Goal: Task Accomplishment & Management: Manage account settings

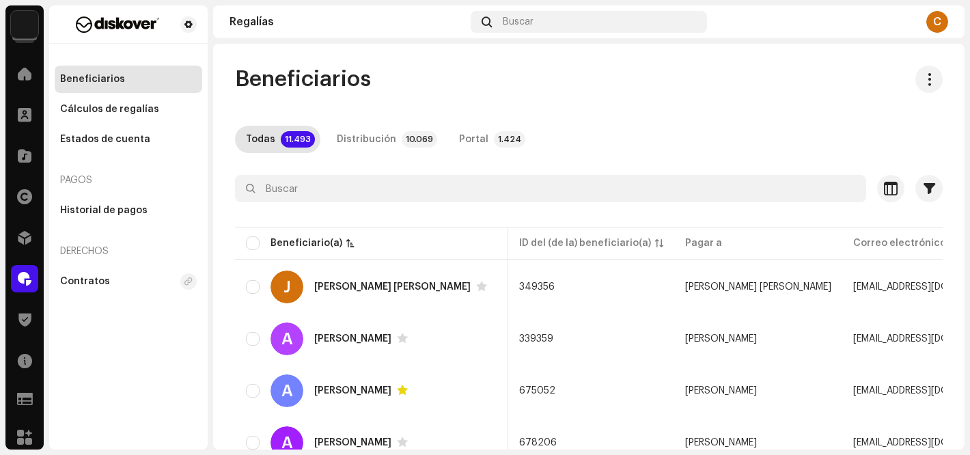
scroll to position [0, 121]
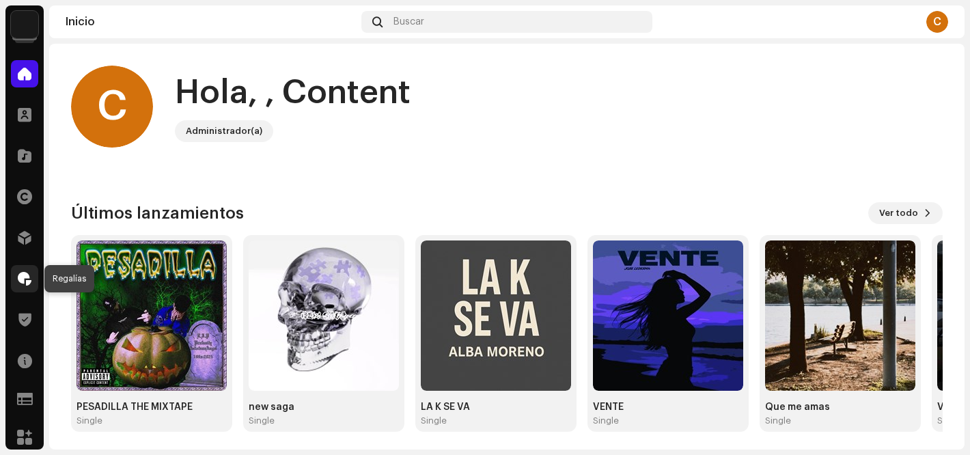
click at [18, 278] on span at bounding box center [25, 278] width 14 height 11
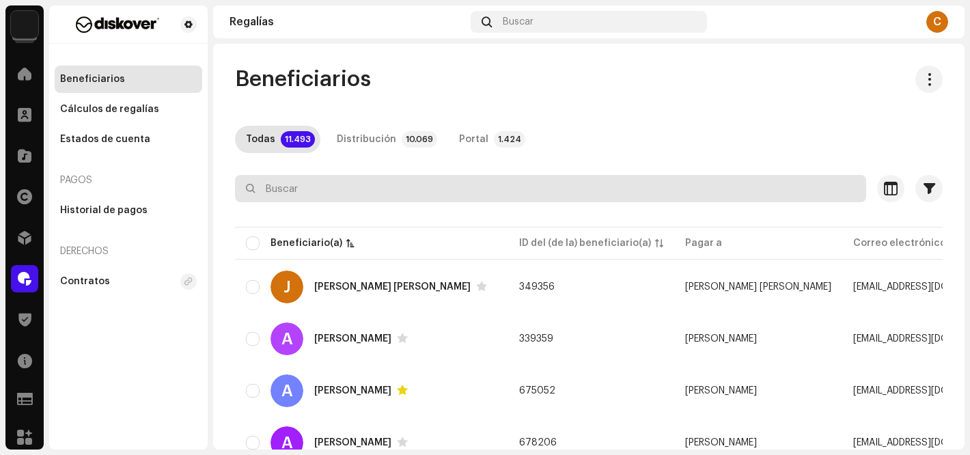
click at [281, 188] on input "text" at bounding box center [550, 188] width 631 height 27
paste input "Jcapellofficial"
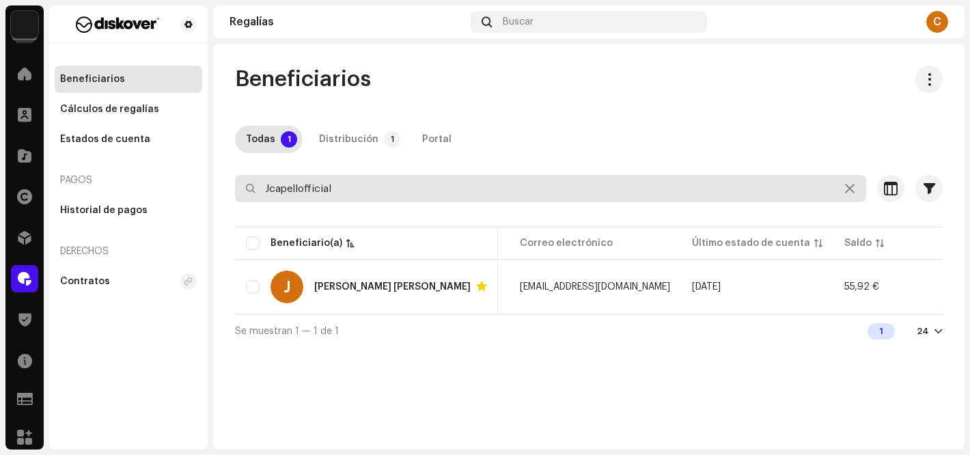
scroll to position [0, 326]
type input "Jcapellofficial"
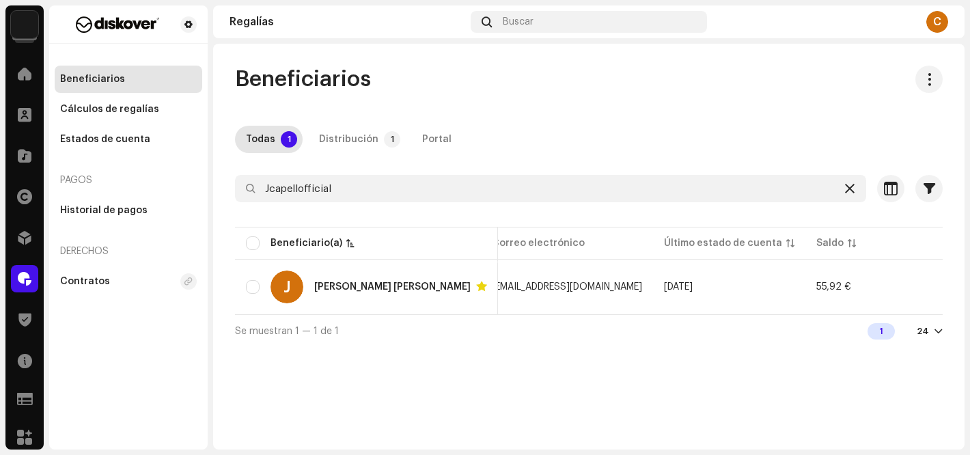
click at [849, 190] on icon at bounding box center [850, 188] width 10 height 11
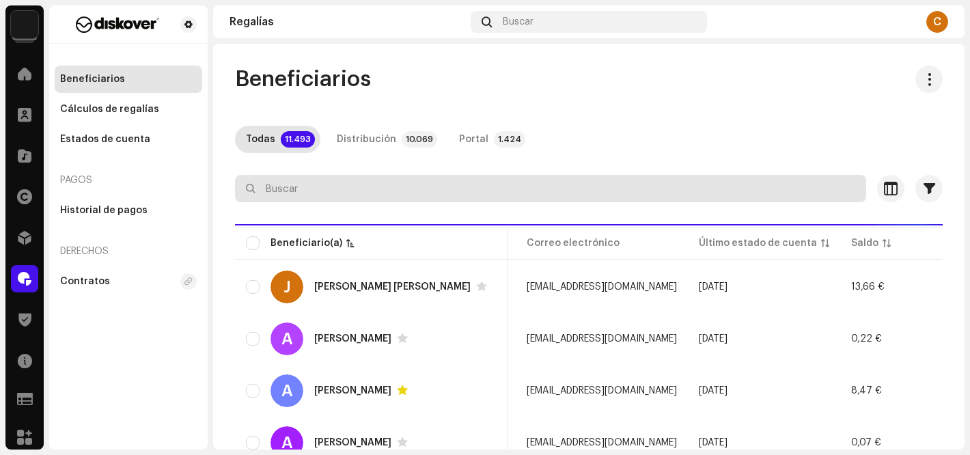
click at [311, 194] on input "text" at bounding box center [550, 188] width 631 height 27
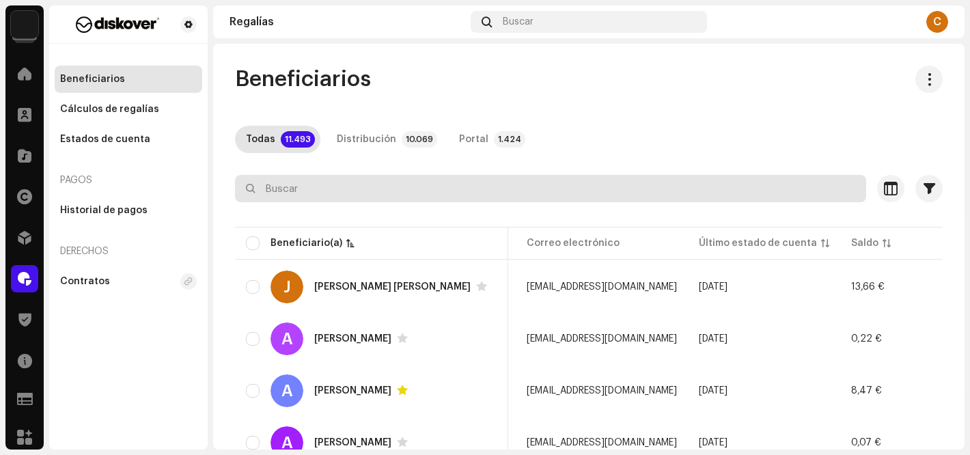
paste input "[EMAIL_ADDRESS][DOMAIN_NAME]"
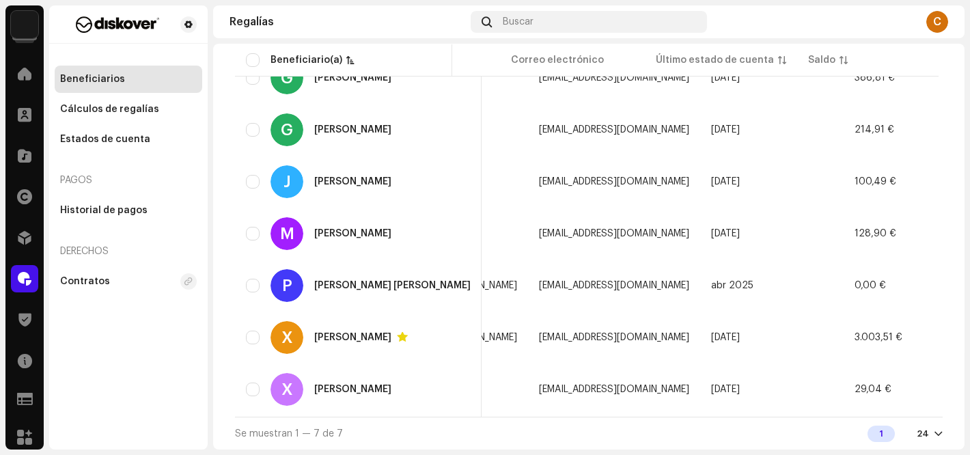
type input "[EMAIL_ADDRESS][DOMAIN_NAME]"
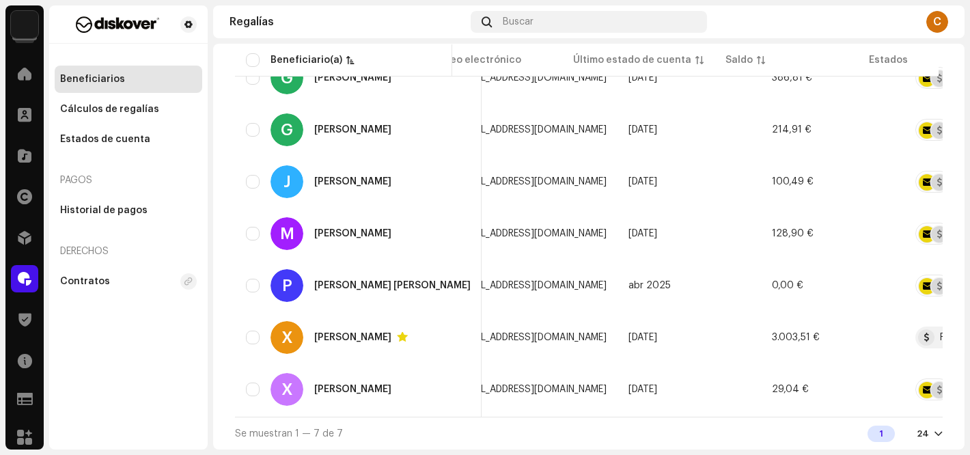
scroll to position [0, 413]
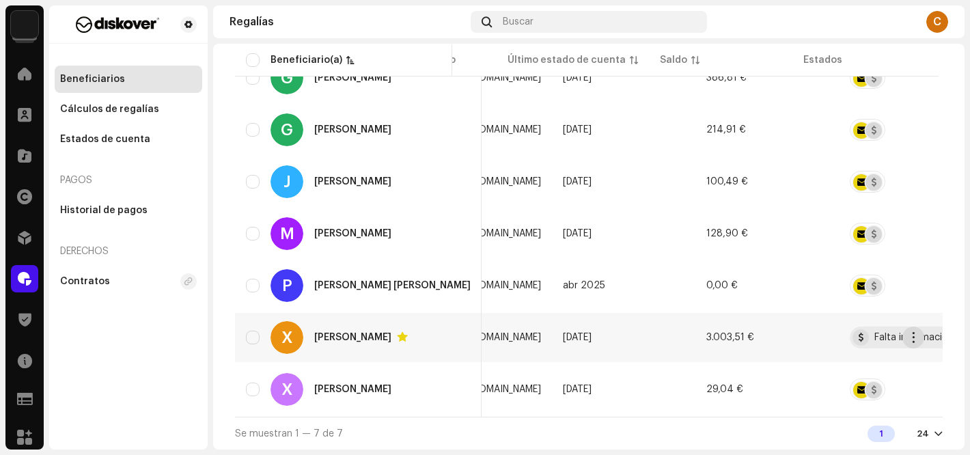
click at [914, 332] on span "button" at bounding box center [913, 337] width 10 height 11
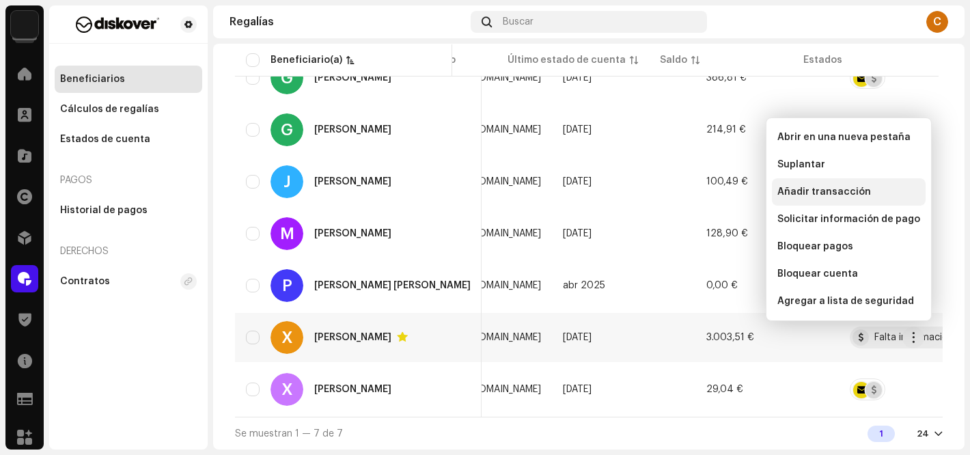
click at [819, 192] on span "Añadir transacción" at bounding box center [824, 191] width 94 height 11
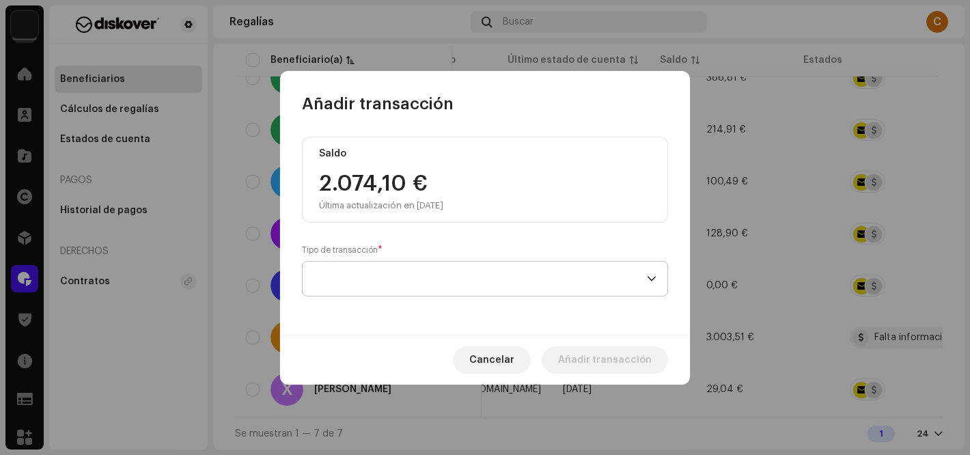
click at [340, 280] on span at bounding box center [479, 279] width 333 height 34
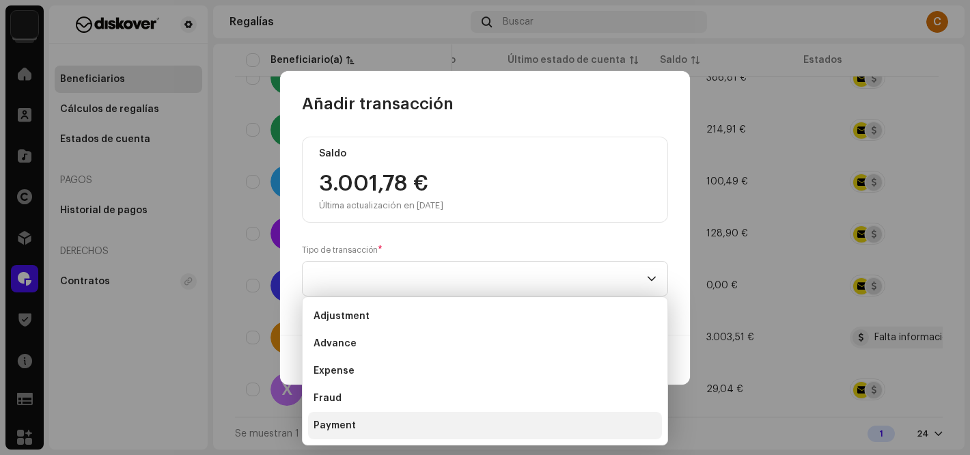
click at [343, 424] on span "Payment" at bounding box center [334, 426] width 42 height 14
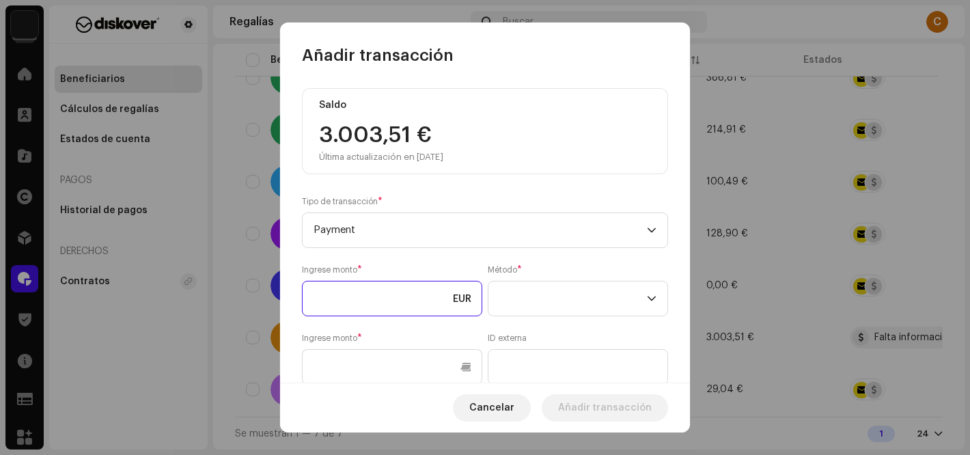
click at [357, 312] on input at bounding box center [392, 299] width 180 height 36
type input "2.500,00"
click at [548, 298] on span at bounding box center [573, 298] width 148 height 34
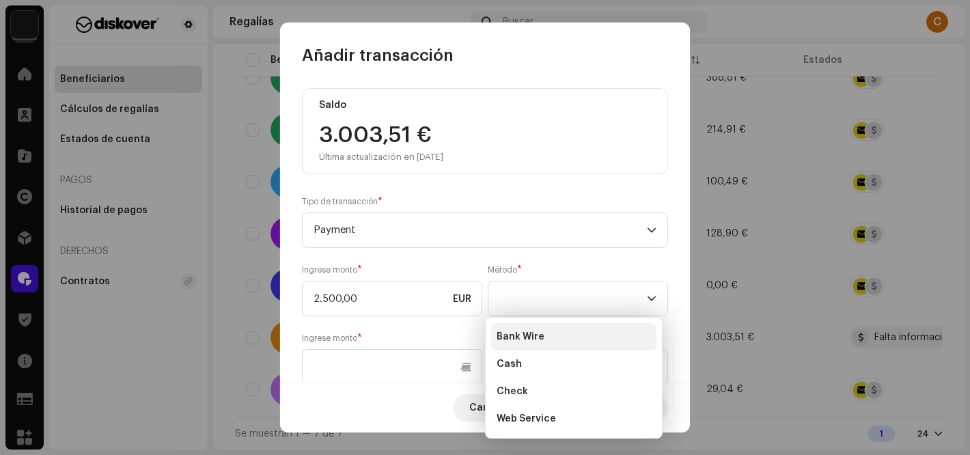
click at [530, 336] on span "Bank Wire" at bounding box center [520, 337] width 48 height 14
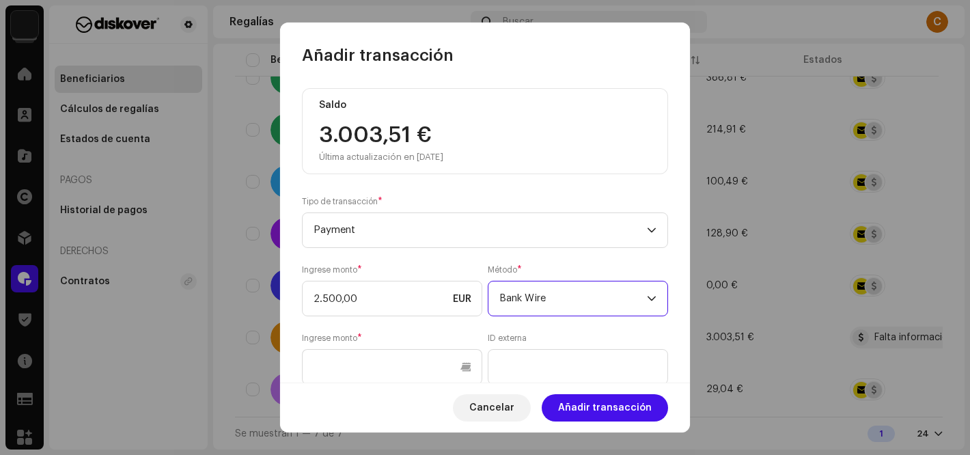
scroll to position [200, 0]
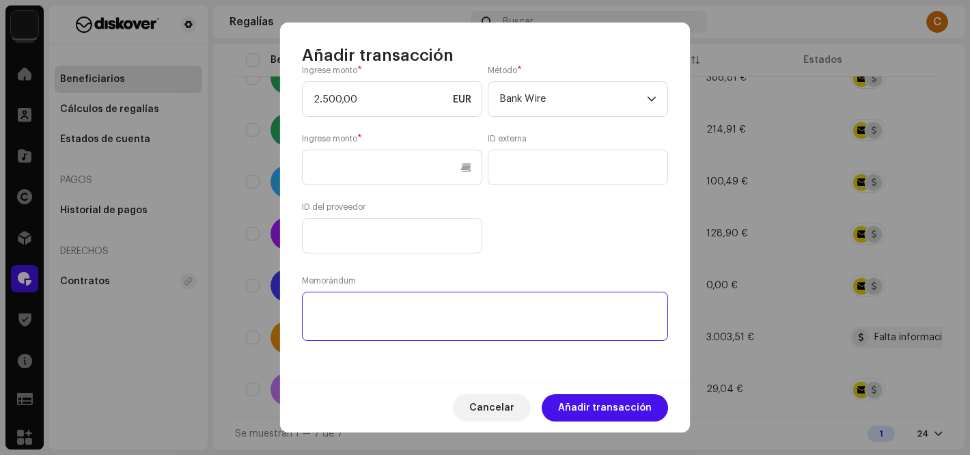
click at [374, 307] on textarea at bounding box center [485, 316] width 366 height 49
type textarea "transferencia"
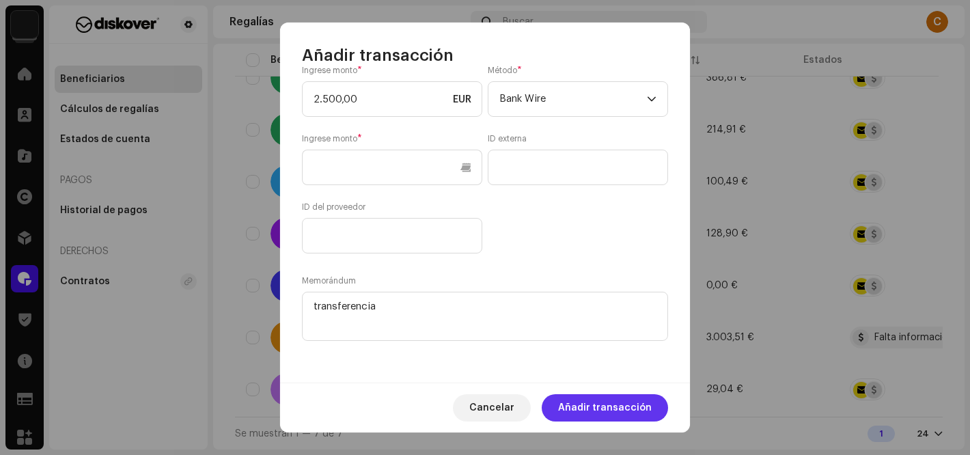
click at [591, 405] on span "Añadir transacción" at bounding box center [605, 407] width 94 height 27
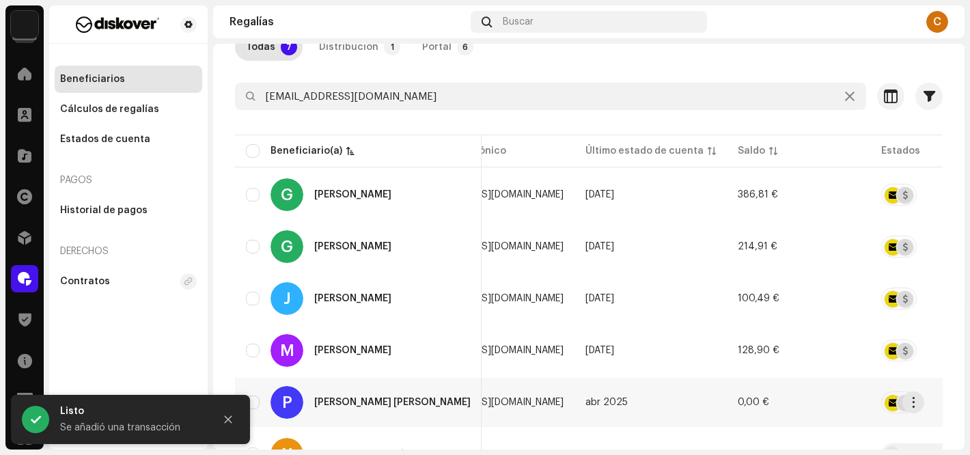
scroll to position [0, 0]
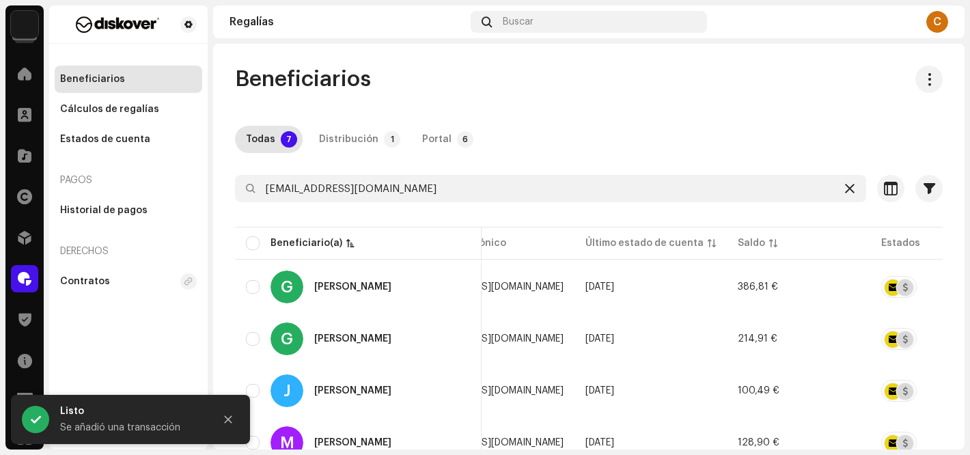
click at [845, 189] on icon at bounding box center [850, 188] width 10 height 11
click at [654, 121] on div "Beneficiarios Todas 7 Distribución 1 Portal 6 Seleccionado 0 Seleccionar todo 7…" at bounding box center [588, 362] width 751 height 593
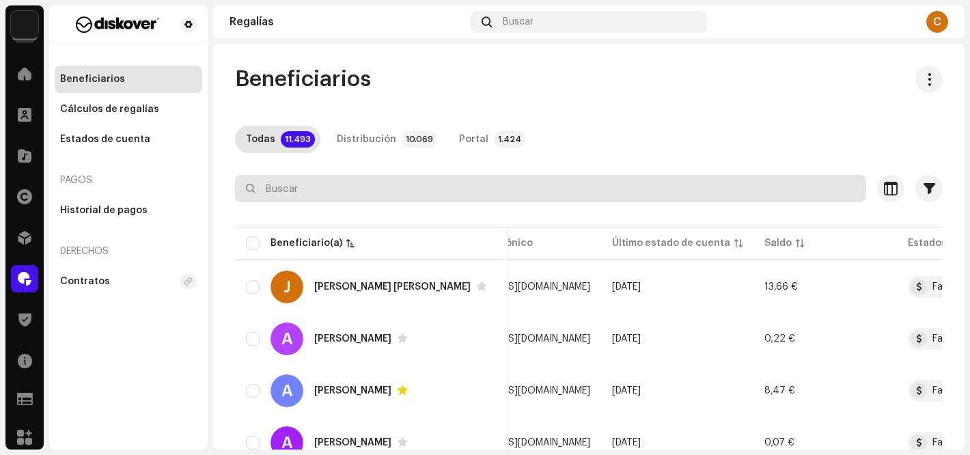
click at [324, 195] on input "text" at bounding box center [550, 188] width 631 height 27
paste input "[PERSON_NAME][EMAIL_ADDRESS][PERSON_NAME][DOMAIN_NAME]"
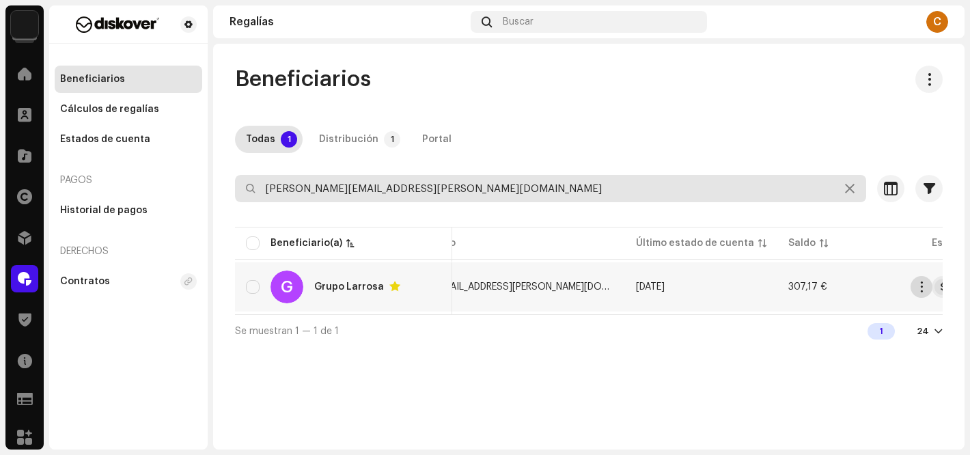
type input "[PERSON_NAME][EMAIL_ADDRESS][PERSON_NAME][DOMAIN_NAME]"
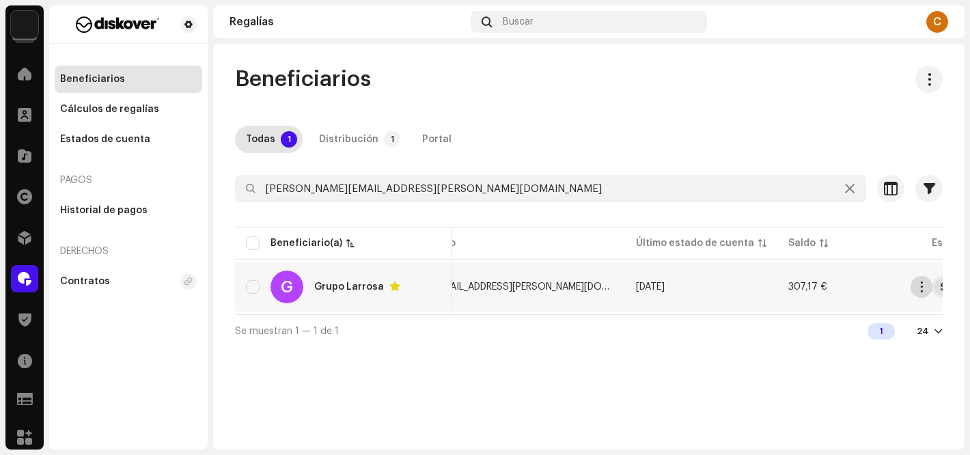
click at [921, 287] on span "button" at bounding box center [921, 286] width 10 height 11
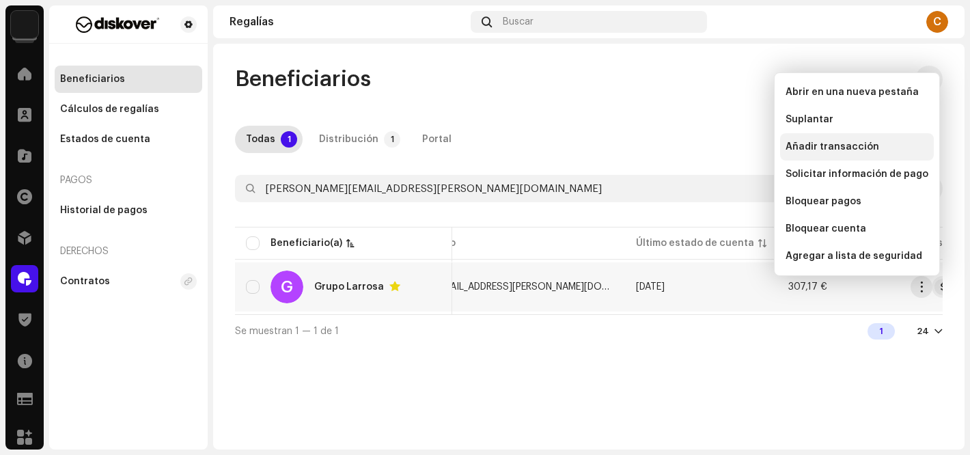
click at [835, 148] on span "Añadir transacción" at bounding box center [832, 146] width 94 height 11
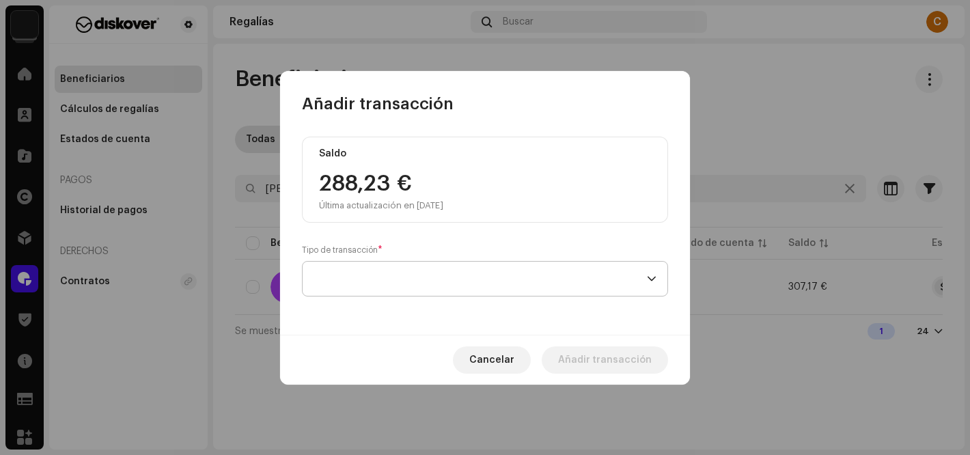
click at [416, 268] on span at bounding box center [479, 279] width 333 height 34
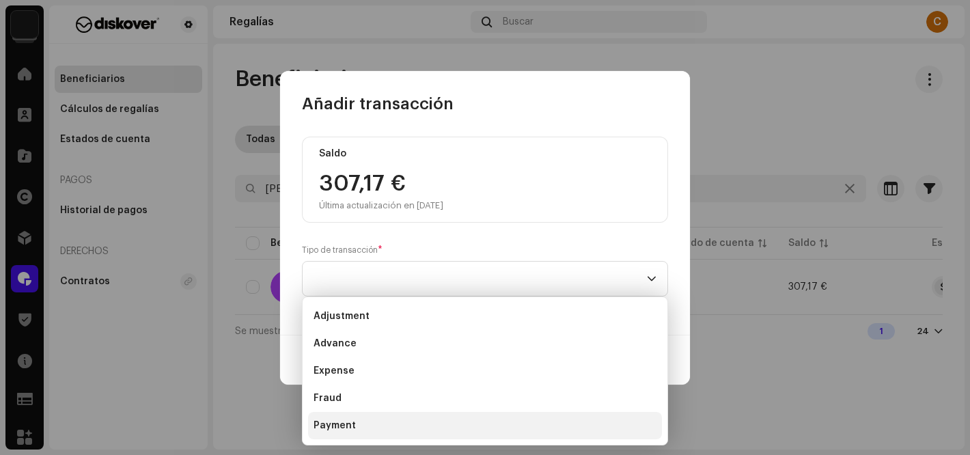
click at [368, 432] on li "Payment" at bounding box center [485, 425] width 354 height 27
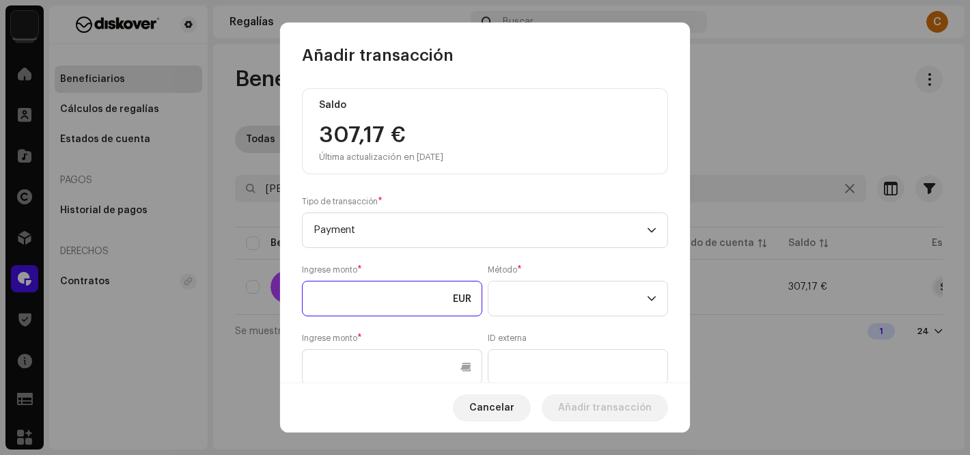
click at [367, 313] on input at bounding box center [392, 299] width 180 height 36
type input "307,17"
click at [546, 301] on span at bounding box center [573, 298] width 148 height 34
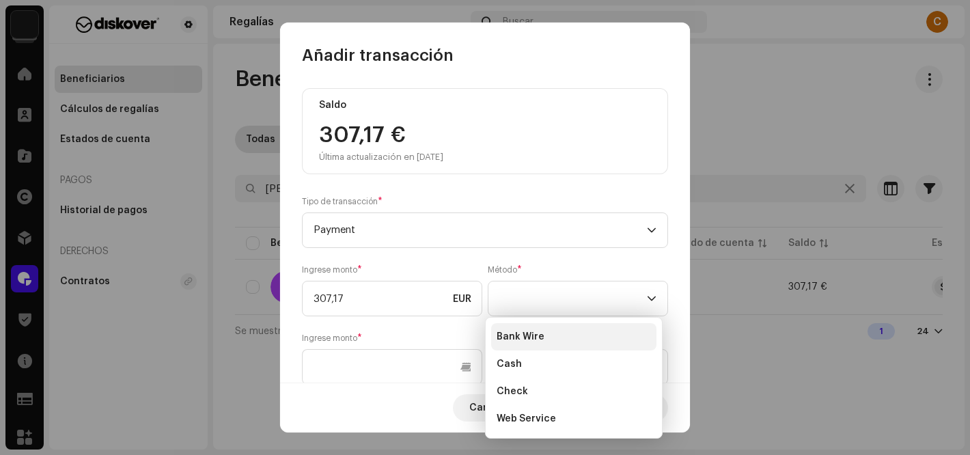
click at [532, 332] on span "Bank Wire" at bounding box center [520, 337] width 48 height 14
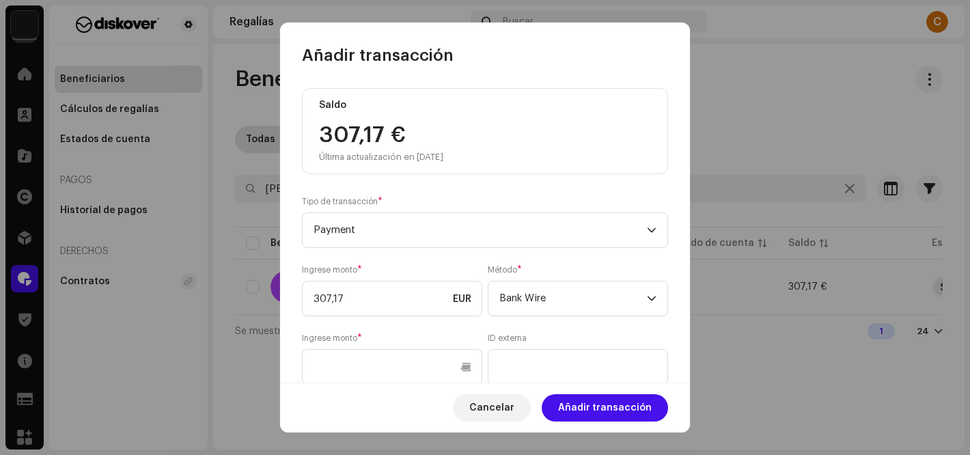
click at [408, 337] on div "[PERSON_NAME] *" at bounding box center [392, 359] width 180 height 52
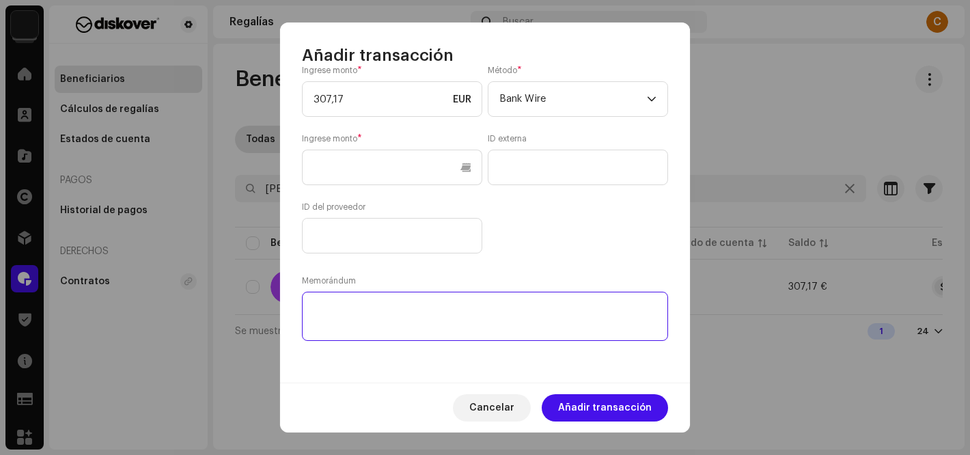
click at [367, 311] on textarea at bounding box center [485, 316] width 366 height 49
type textarea "transferencia."
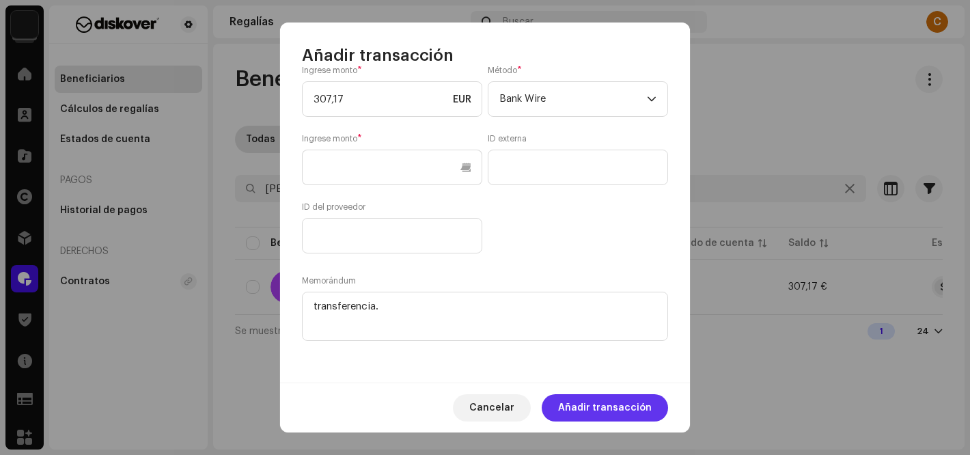
click at [598, 415] on span "Añadir transacción" at bounding box center [605, 407] width 94 height 27
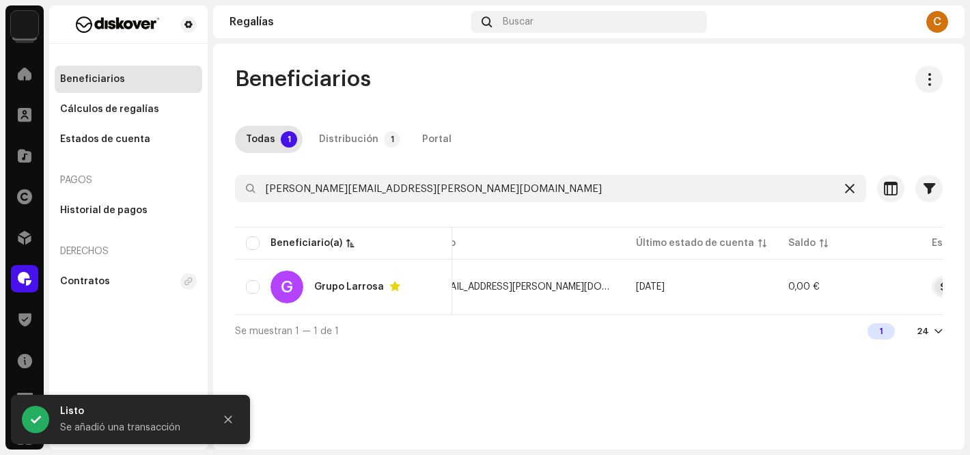
click at [849, 188] on icon at bounding box center [850, 188] width 10 height 11
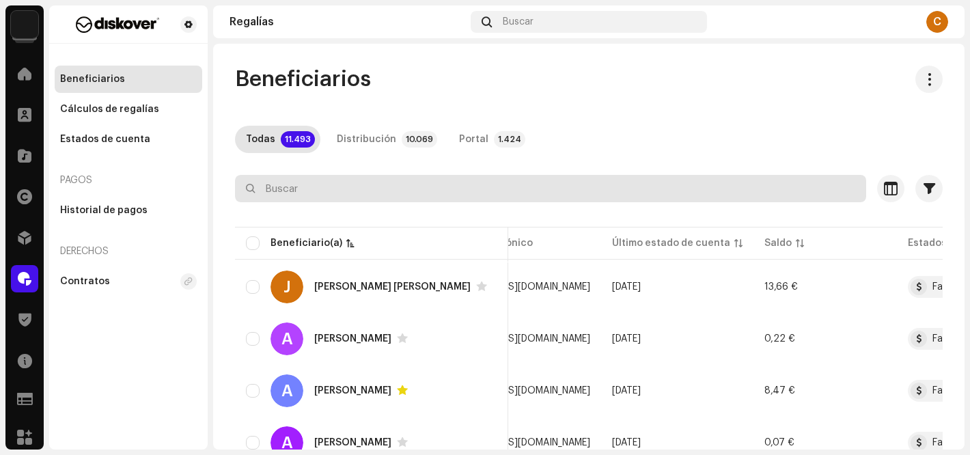
click at [266, 190] on input "text" at bounding box center [550, 188] width 631 height 27
paste input "[EMAIL_ADDRESS][DOMAIN_NAME]"
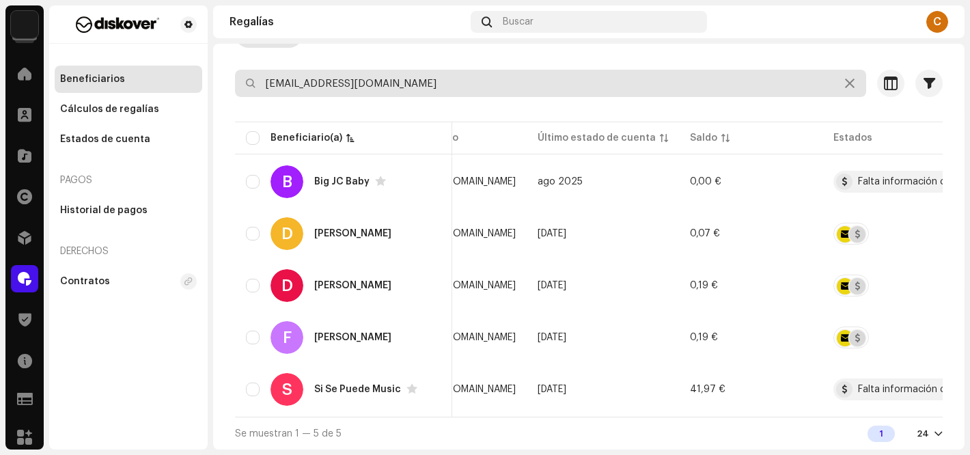
scroll to position [0, 449]
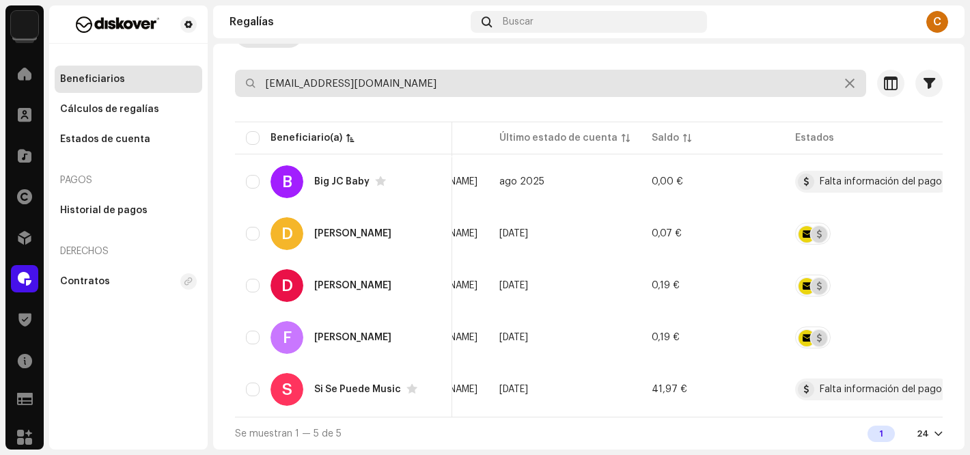
type input "[EMAIL_ADDRESS][DOMAIN_NAME]"
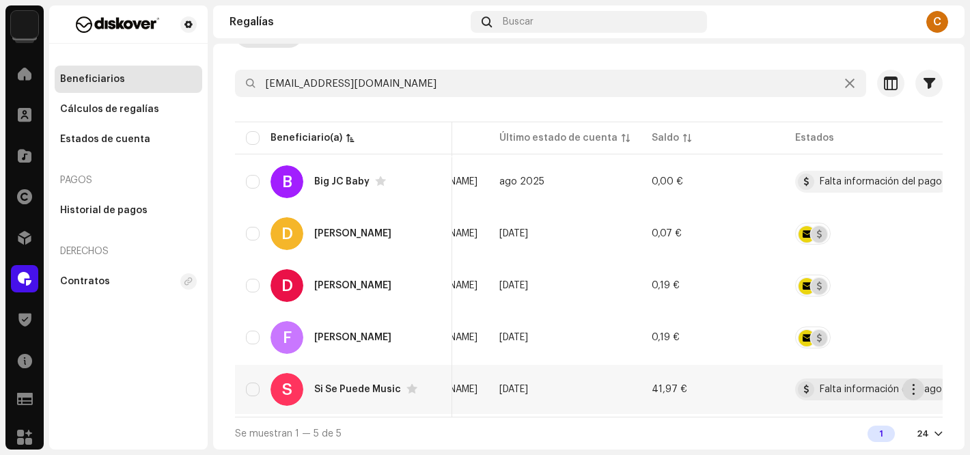
click at [915, 384] on span "button" at bounding box center [913, 389] width 10 height 11
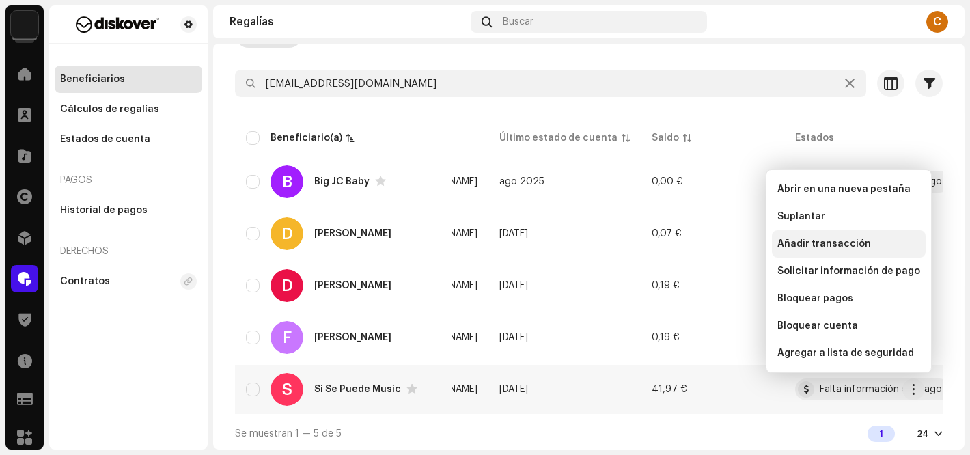
click at [845, 241] on span "Añadir transacción" at bounding box center [824, 243] width 94 height 11
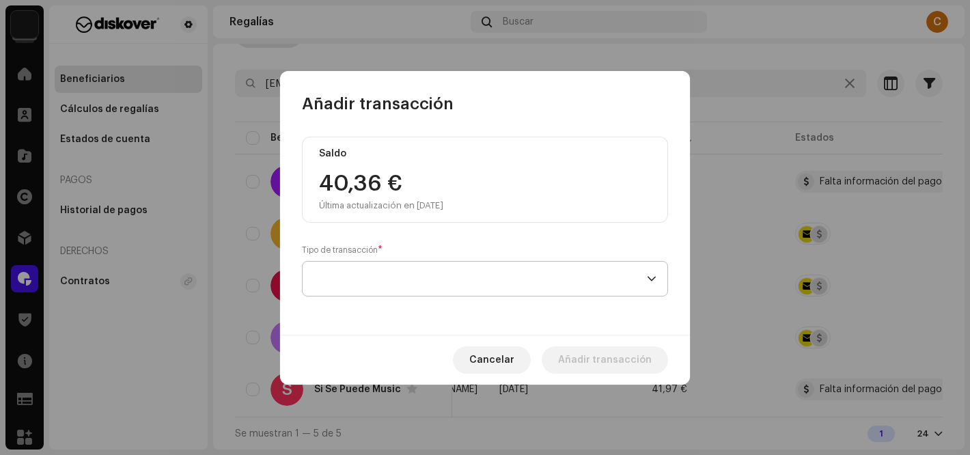
click at [388, 270] on span at bounding box center [479, 279] width 333 height 34
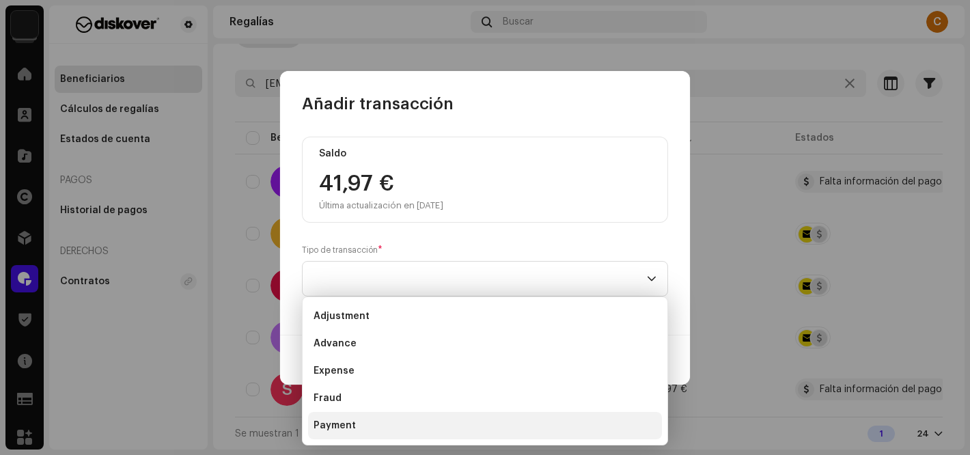
click at [333, 422] on span "Payment" at bounding box center [334, 426] width 42 height 14
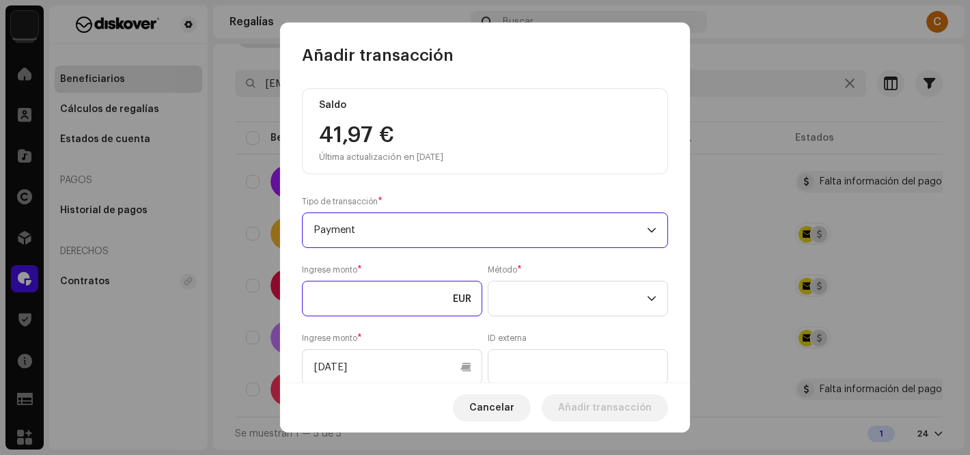
click at [333, 315] on input at bounding box center [392, 299] width 180 height 36
type input "40,00"
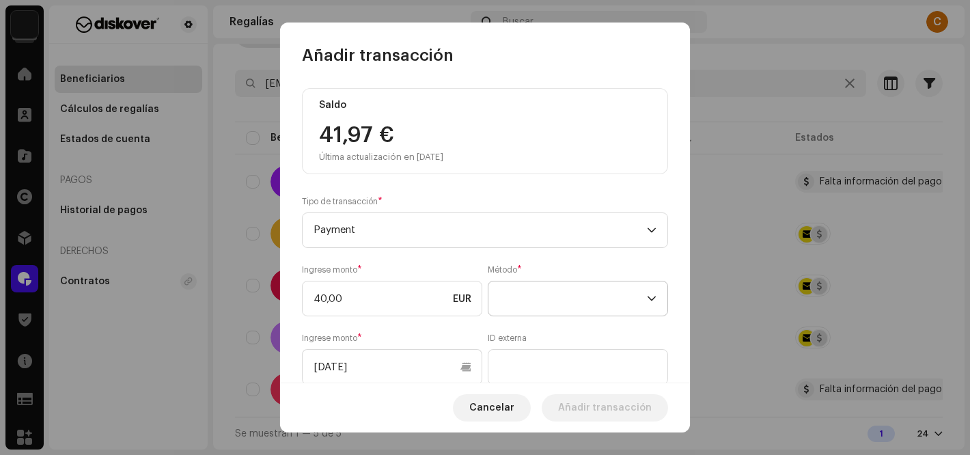
click at [555, 300] on span at bounding box center [573, 298] width 148 height 34
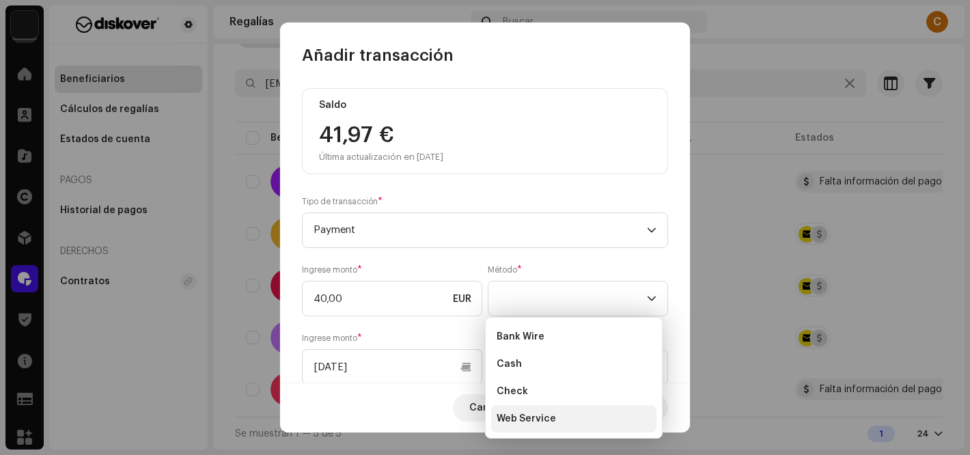
click at [544, 419] on span "Web Service" at bounding box center [525, 419] width 59 height 14
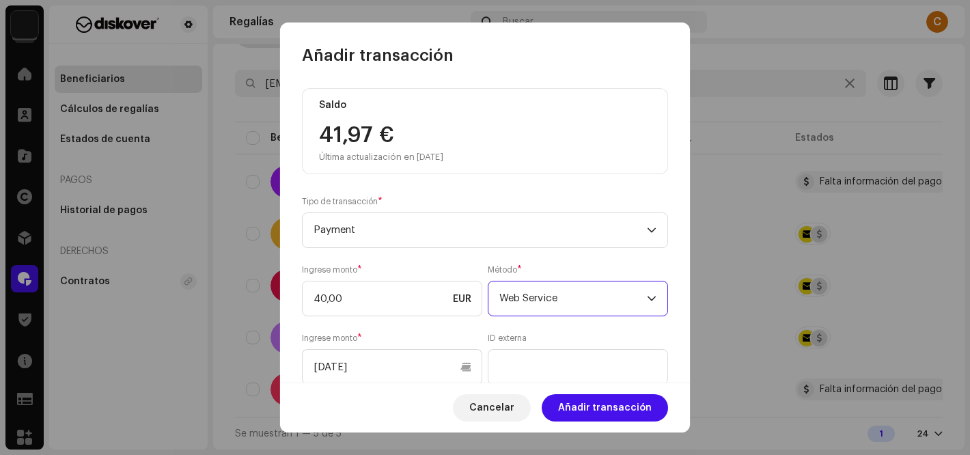
scroll to position [200, 0]
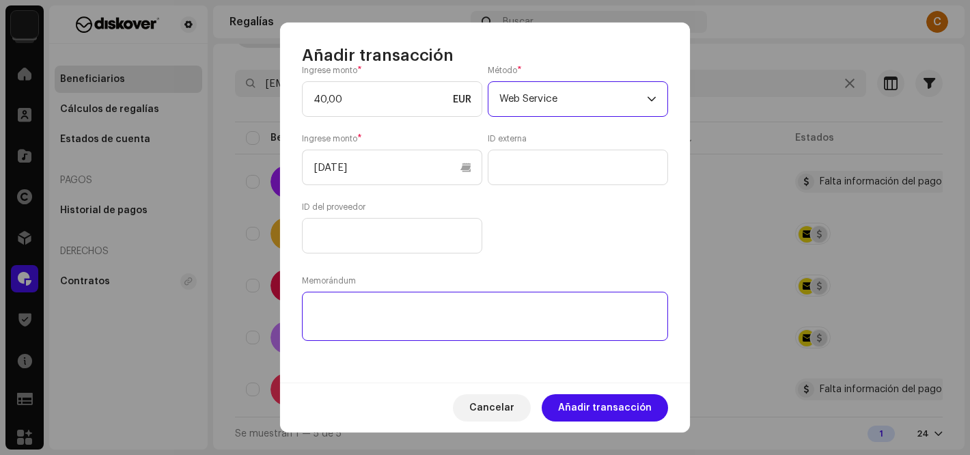
click at [365, 318] on textarea at bounding box center [485, 316] width 366 height 49
paste textarea "PAGADO via: PAYPAL I Cuenta de abono:"
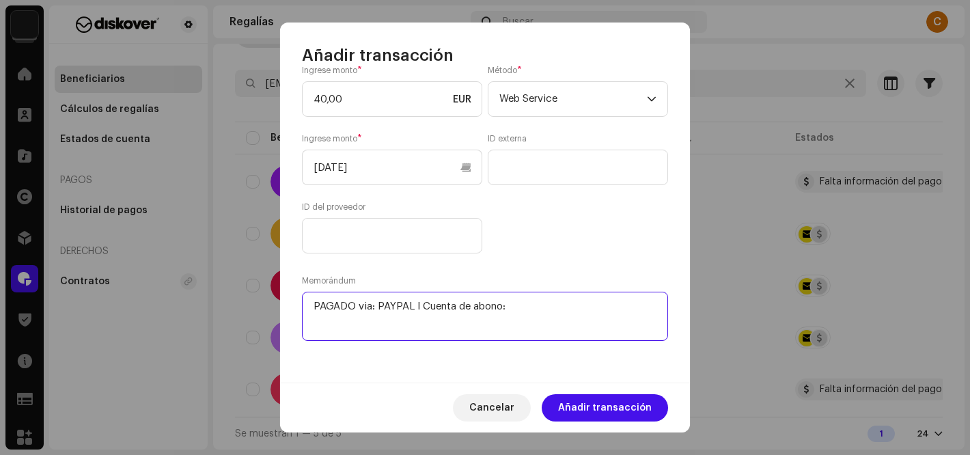
paste textarea "[EMAIL_ADDRESS][DOMAIN_NAME]"
click at [350, 322] on textarea at bounding box center [485, 316] width 366 height 49
click at [348, 322] on textarea at bounding box center [485, 316] width 366 height 49
type textarea "PAGADO via: PAYPAL I Cuenta de abono: [EMAIL_ADDRESS][DOMAIN_NAME]"
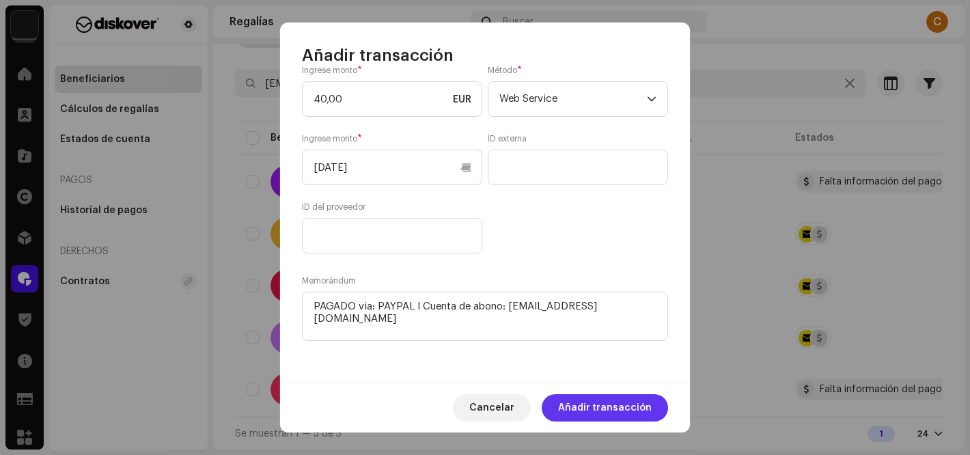
click at [593, 401] on span "Añadir transacción" at bounding box center [605, 407] width 94 height 27
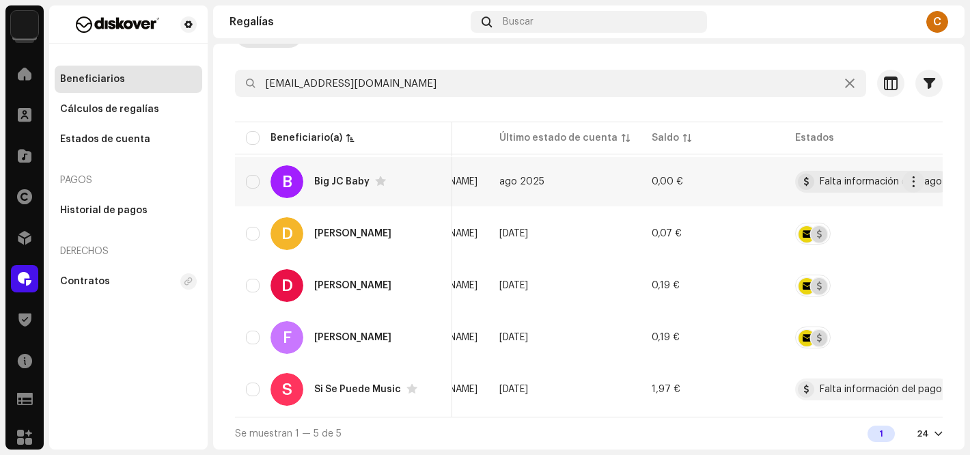
scroll to position [0, 0]
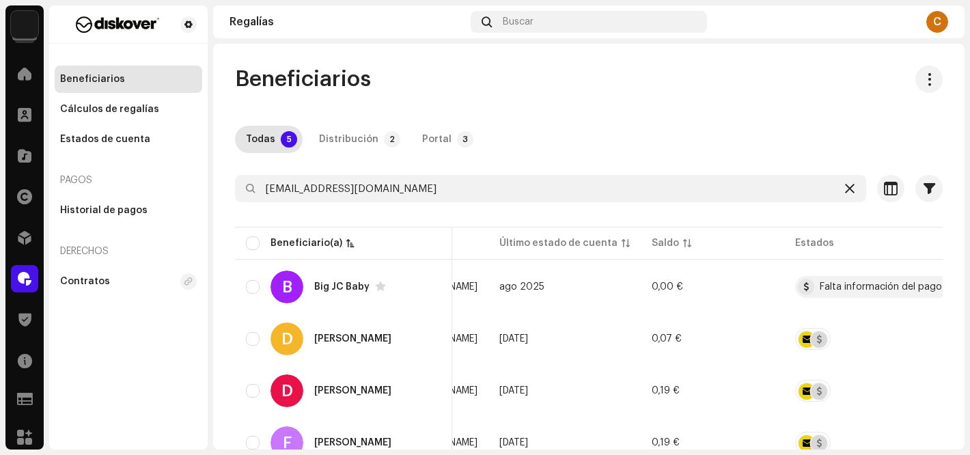
click at [845, 191] on icon at bounding box center [850, 188] width 10 height 11
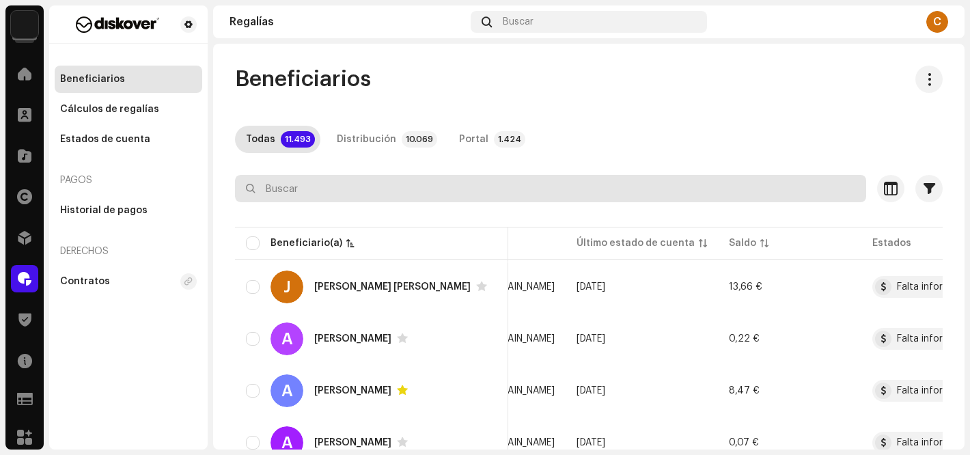
click at [346, 192] on input "text" at bounding box center [550, 188] width 631 height 27
paste input "[EMAIL_ADDRESS][DOMAIN_NAME]"
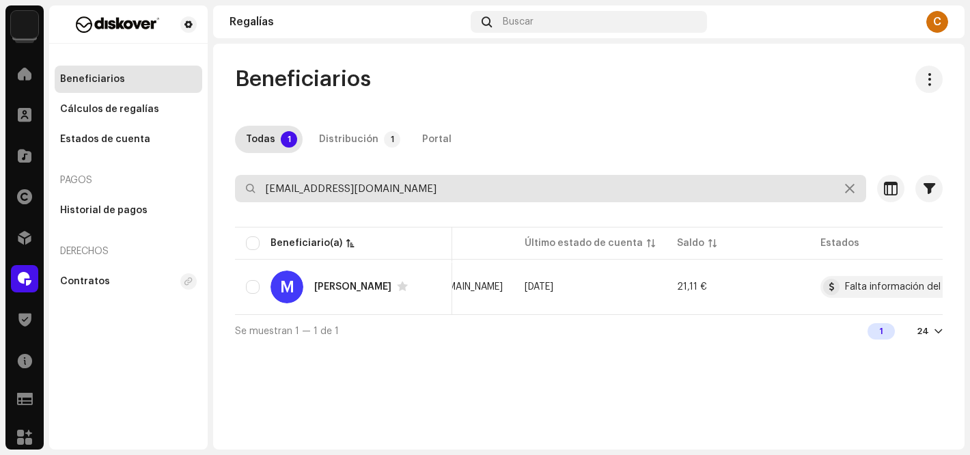
type input "[EMAIL_ADDRESS][DOMAIN_NAME]"
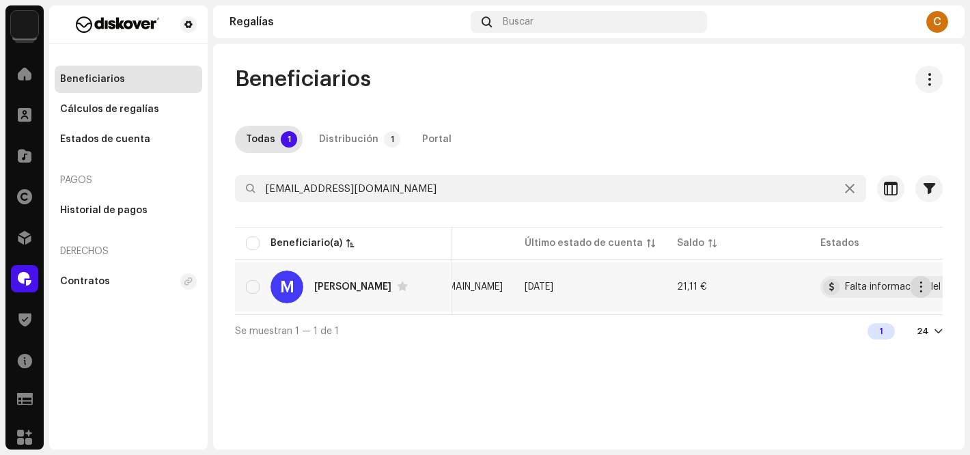
click at [921, 287] on span "button" at bounding box center [921, 286] width 10 height 11
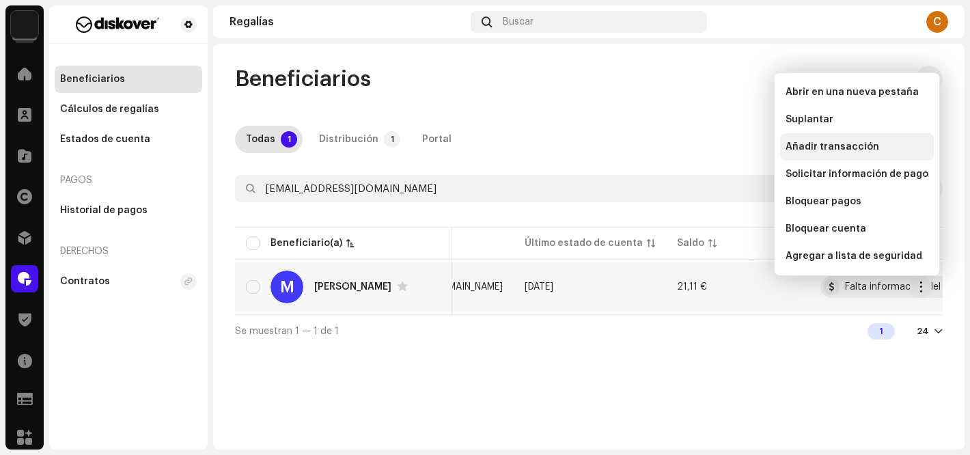
click at [845, 149] on span "Añadir transacción" at bounding box center [832, 146] width 94 height 11
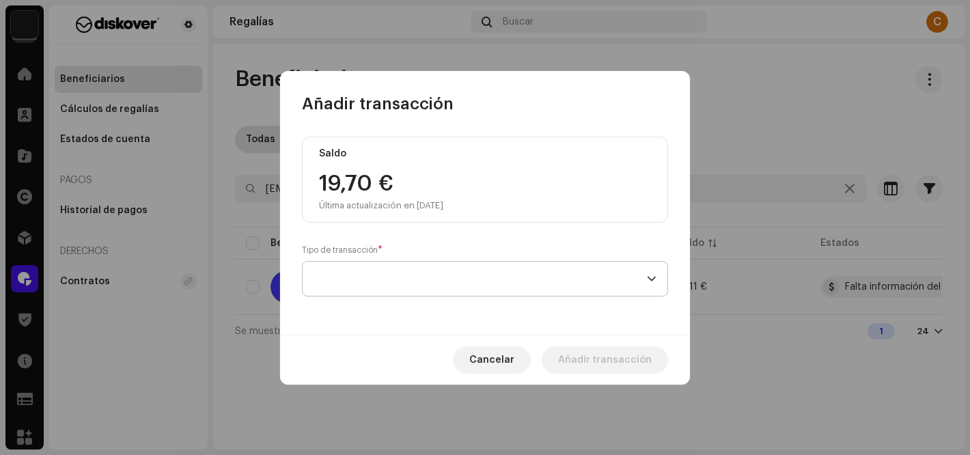
click at [359, 272] on span at bounding box center [479, 279] width 333 height 34
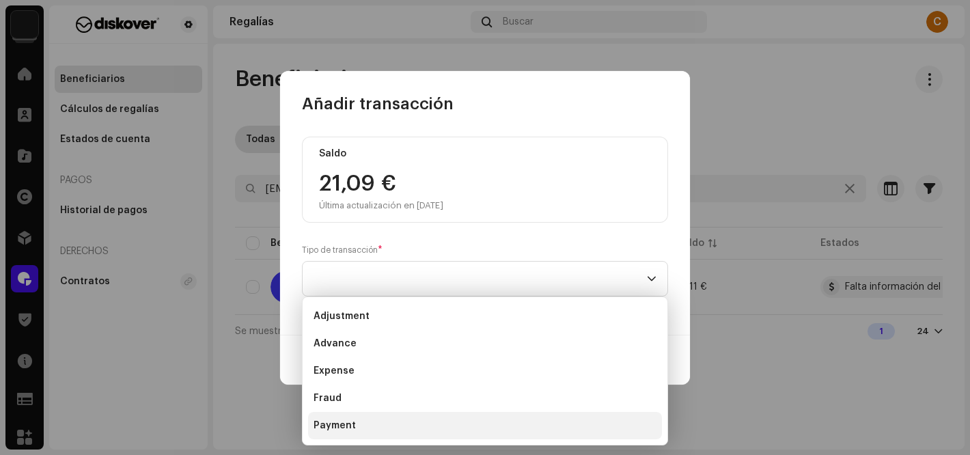
click at [356, 429] on li "Payment" at bounding box center [485, 425] width 354 height 27
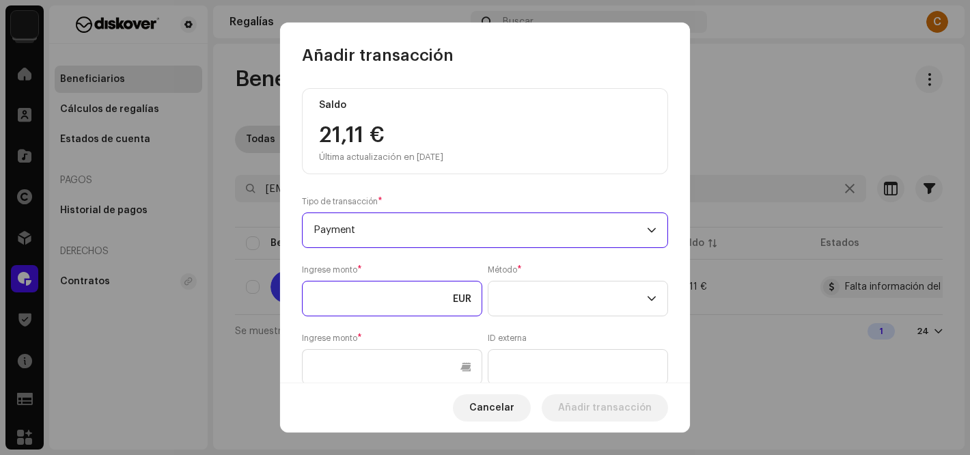
click at [357, 292] on input at bounding box center [392, 299] width 180 height 36
type input "21,11"
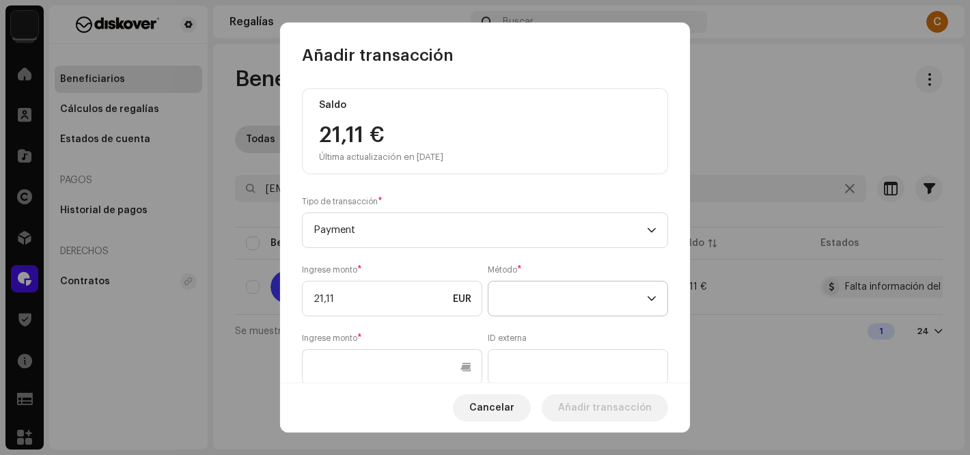
click at [543, 296] on span at bounding box center [573, 298] width 148 height 34
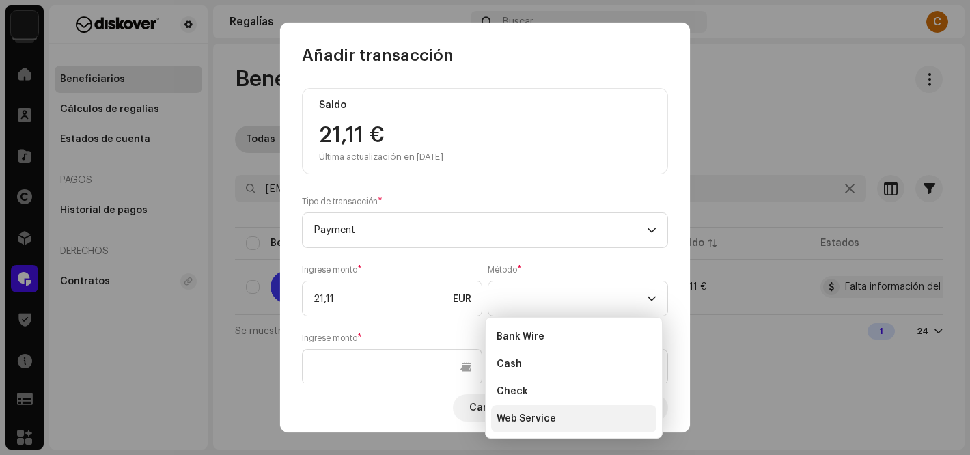
click at [537, 412] on span "Web Service" at bounding box center [525, 419] width 59 height 14
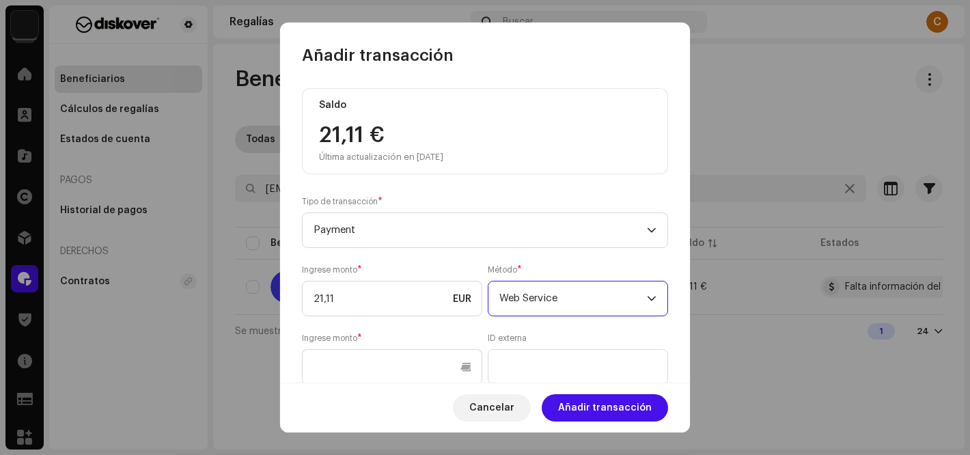
scroll to position [200, 0]
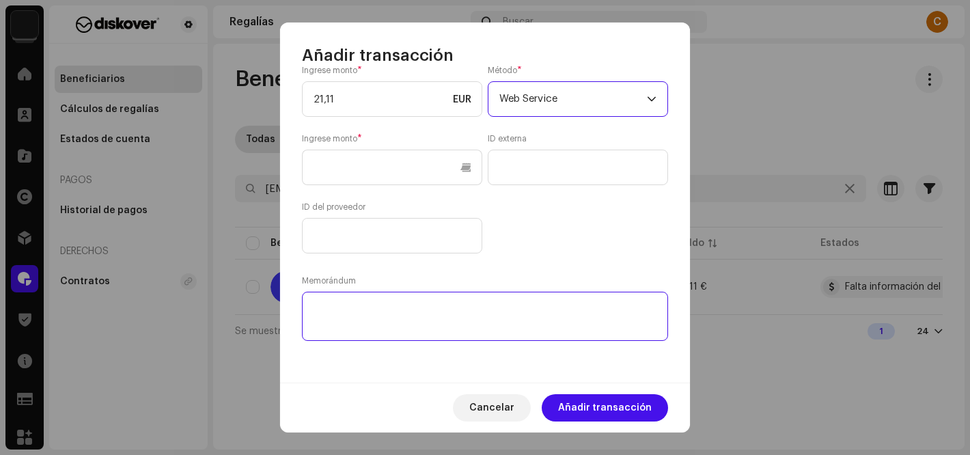
click at [374, 320] on textarea at bounding box center [485, 316] width 366 height 49
paste textarea "PAGADO via: PAYPAL I Cuenta de abono:"
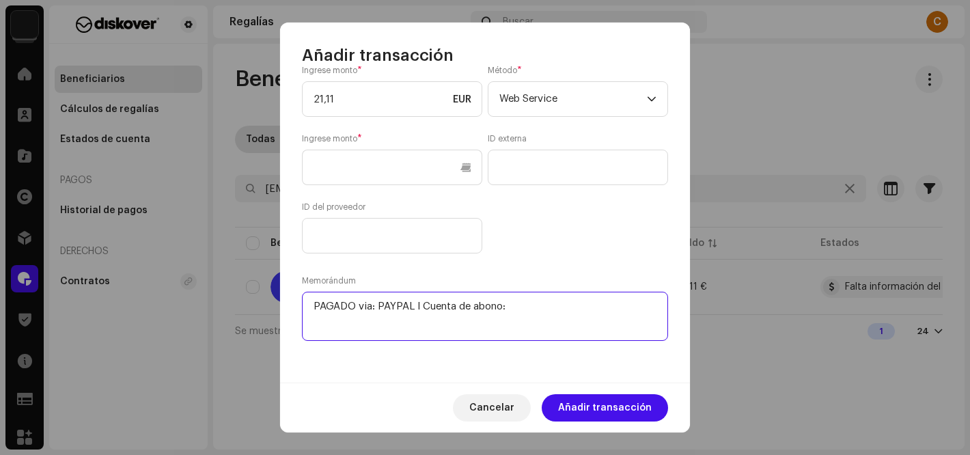
paste textarea "[EMAIL_ADDRESS][DOMAIN_NAME]"
type textarea "PAGADO via: PAYPAL I Cuenta de abono: [EMAIL_ADDRESS][DOMAIN_NAME]"
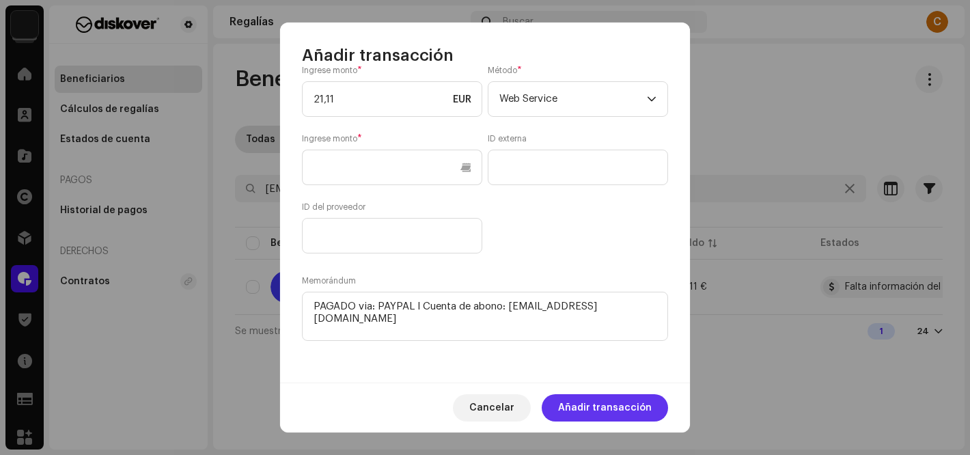
click at [608, 402] on span "Añadir transacción" at bounding box center [605, 407] width 94 height 27
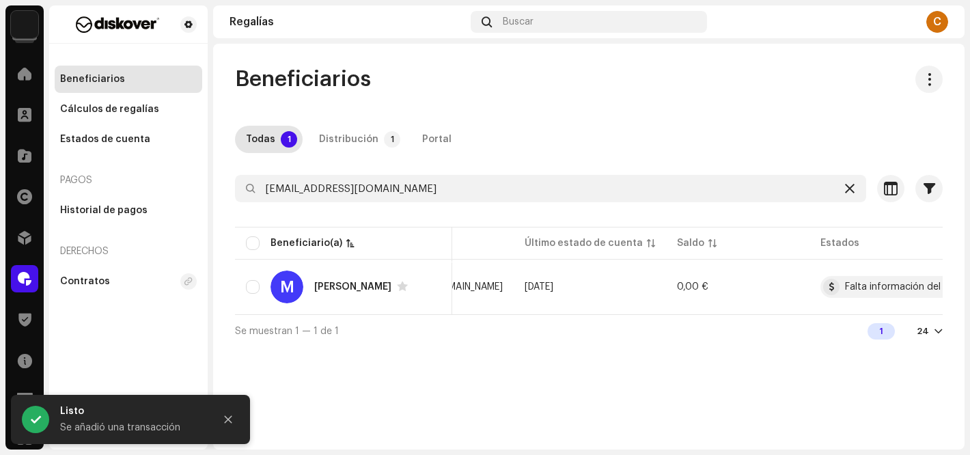
click at [850, 188] on icon at bounding box center [850, 188] width 10 height 11
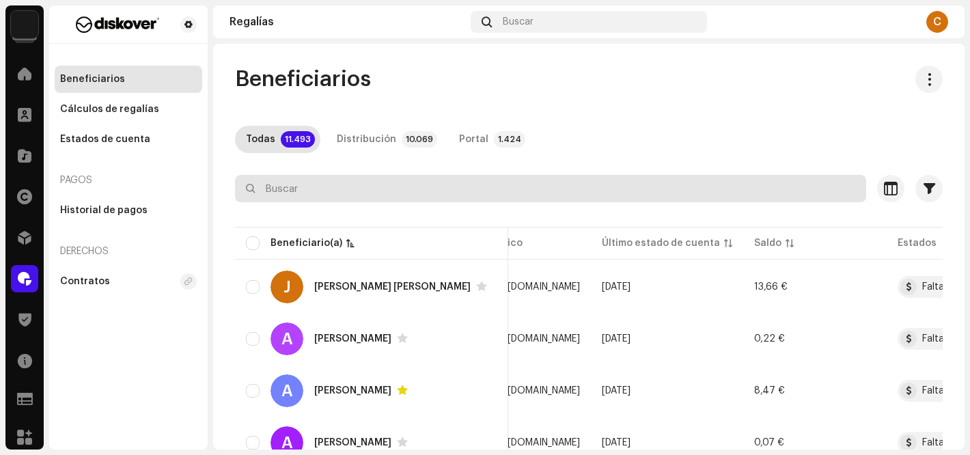
click at [380, 183] on input "text" at bounding box center [550, 188] width 631 height 27
paste input "[EMAIL_ADDRESS][DOMAIN_NAME]"
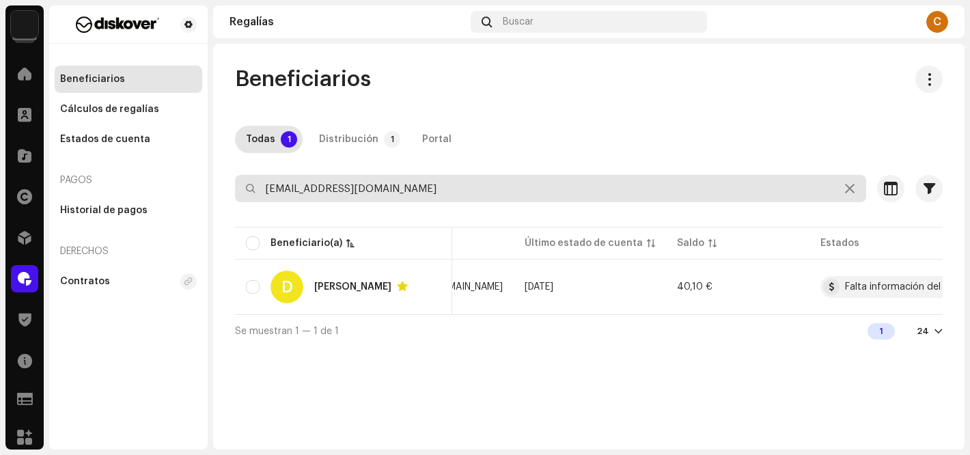
type input "[EMAIL_ADDRESS][DOMAIN_NAME]"
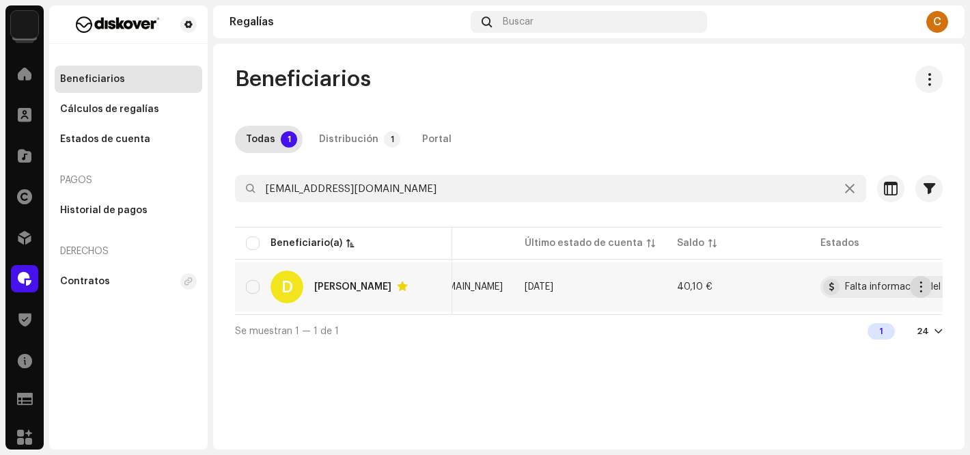
click at [923, 285] on span "button" at bounding box center [921, 286] width 10 height 11
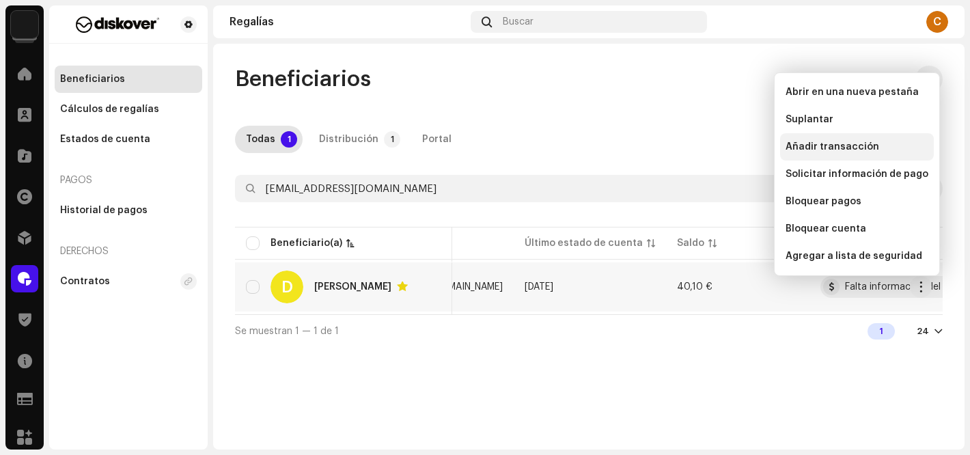
click at [847, 145] on span "Añadir transacción" at bounding box center [832, 146] width 94 height 11
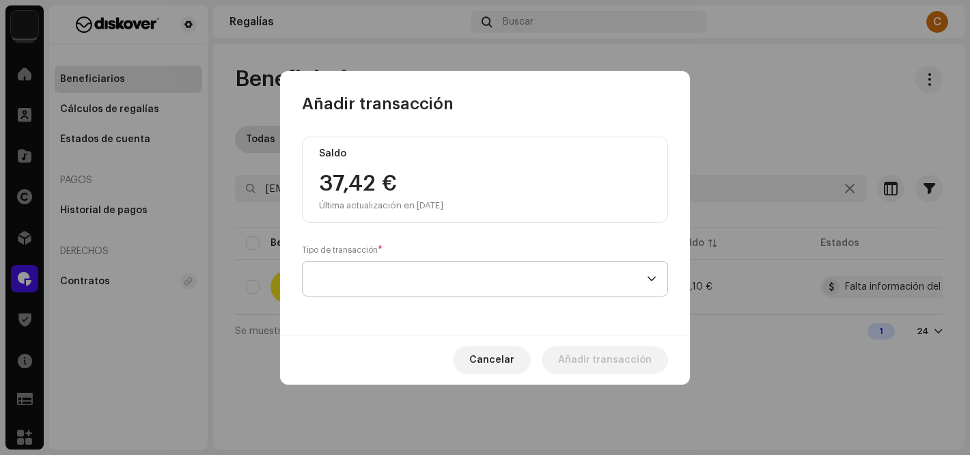
click at [412, 286] on span at bounding box center [479, 279] width 333 height 34
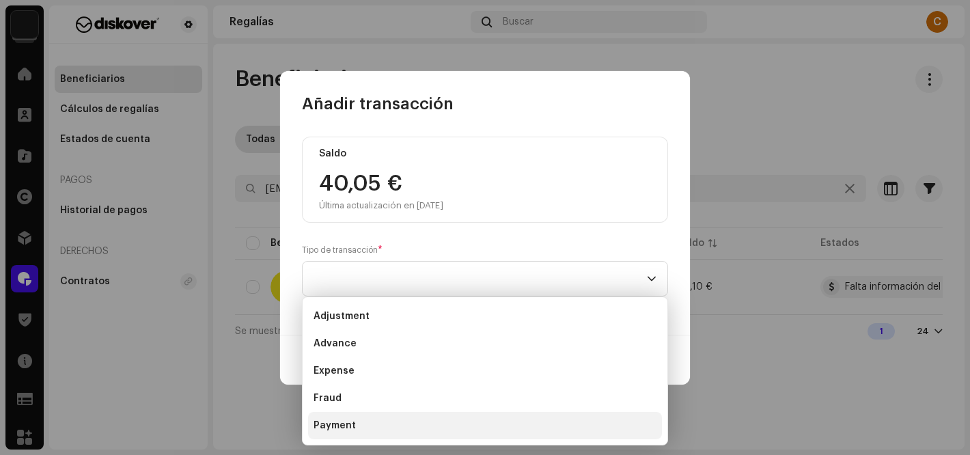
click at [365, 424] on li "Payment" at bounding box center [485, 425] width 354 height 27
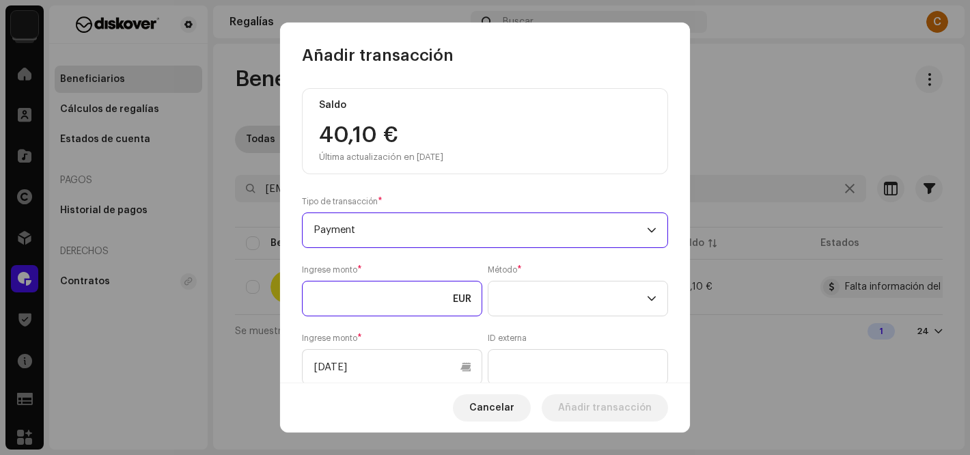
click at [391, 296] on input at bounding box center [392, 299] width 180 height 36
type input "40,10"
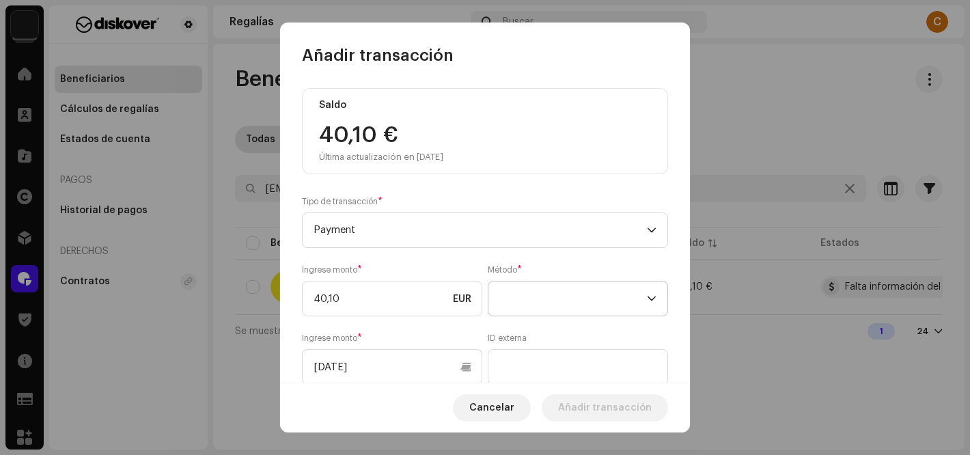
click at [550, 298] on span at bounding box center [573, 298] width 148 height 34
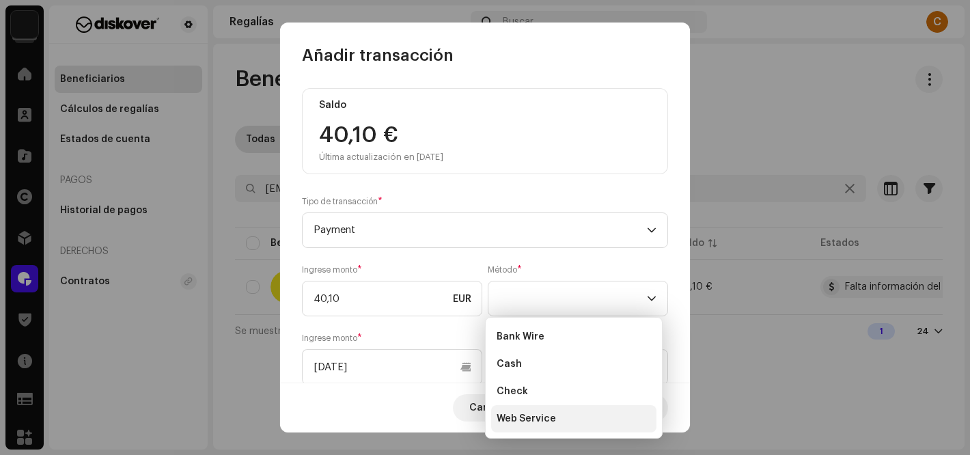
click at [521, 423] on span "Web Service" at bounding box center [525, 419] width 59 height 14
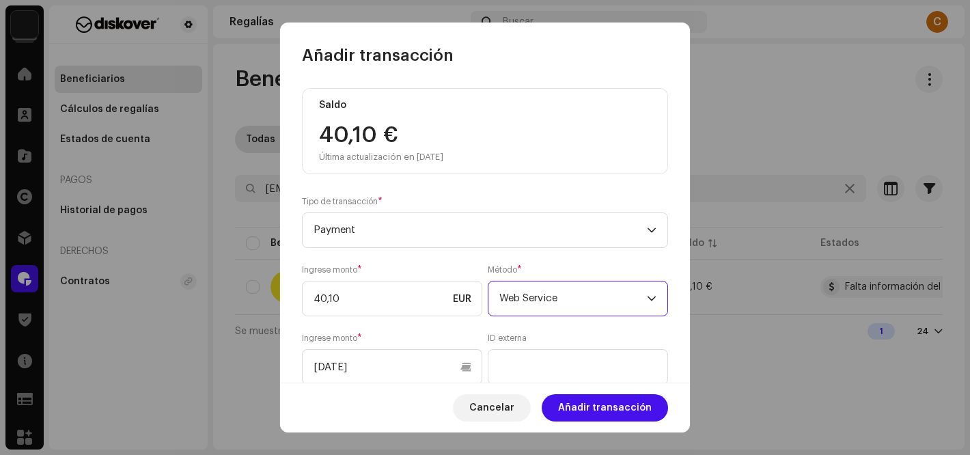
scroll to position [200, 0]
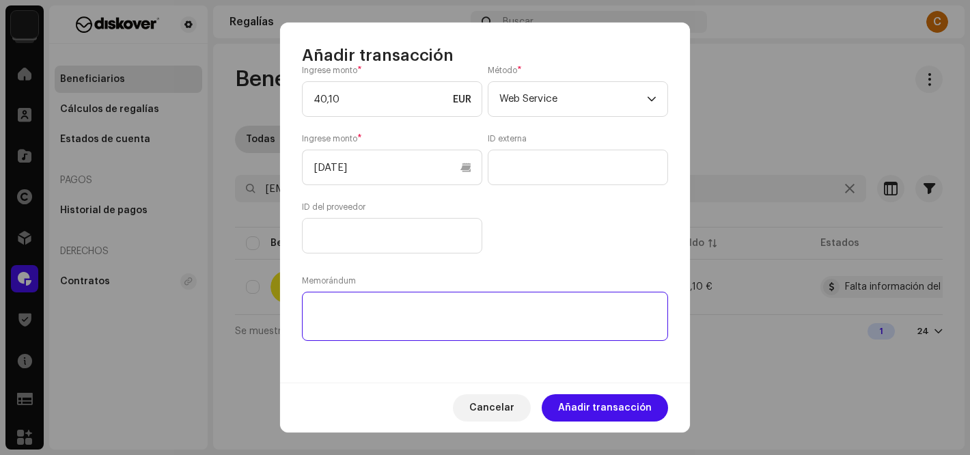
click at [369, 310] on textarea at bounding box center [485, 316] width 366 height 49
paste textarea "PAGADO via: PAYPAL I Cuenta de abono:"
paste textarea "[EMAIL_ADDRESS][DOMAIN_NAME]"
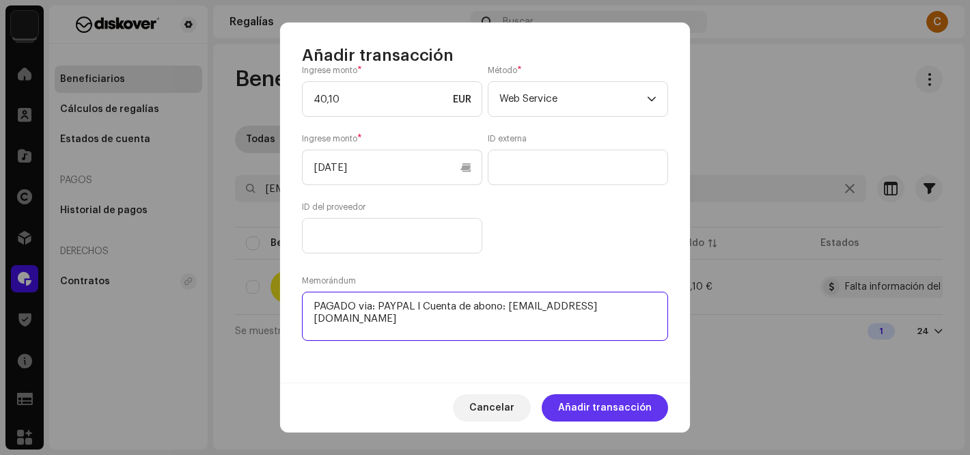
type textarea "PAGADO via: PAYPAL I Cuenta de abono: [EMAIL_ADDRESS][DOMAIN_NAME]"
click at [613, 402] on span "Añadir transacción" at bounding box center [605, 407] width 94 height 27
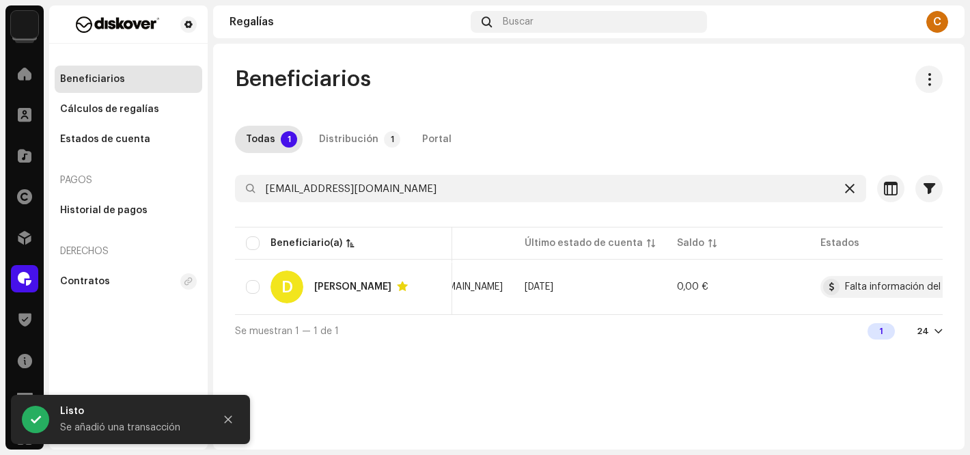
click at [850, 188] on icon at bounding box center [850, 188] width 10 height 11
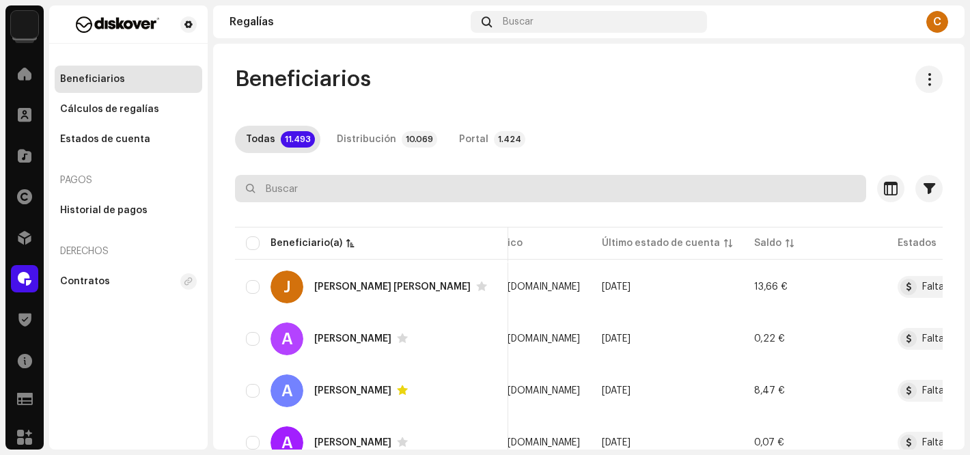
click at [360, 180] on input "text" at bounding box center [550, 188] width 631 height 27
paste input "[EMAIL_ADDRESS][DOMAIN_NAME]"
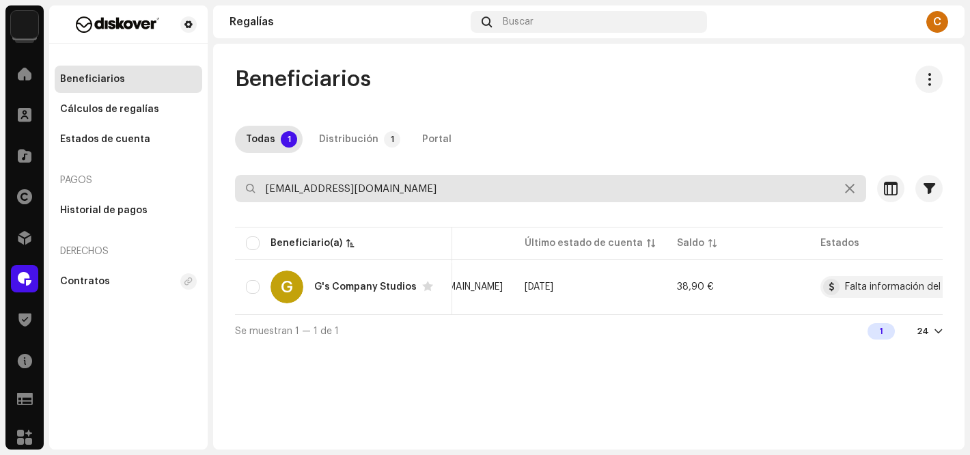
type input "[EMAIL_ADDRESS][DOMAIN_NAME]"
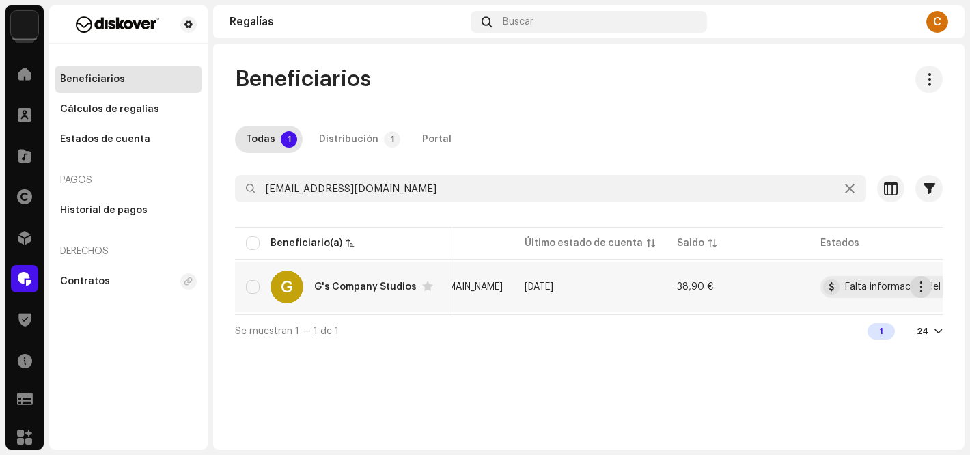
click at [918, 287] on span "button" at bounding box center [921, 286] width 10 height 11
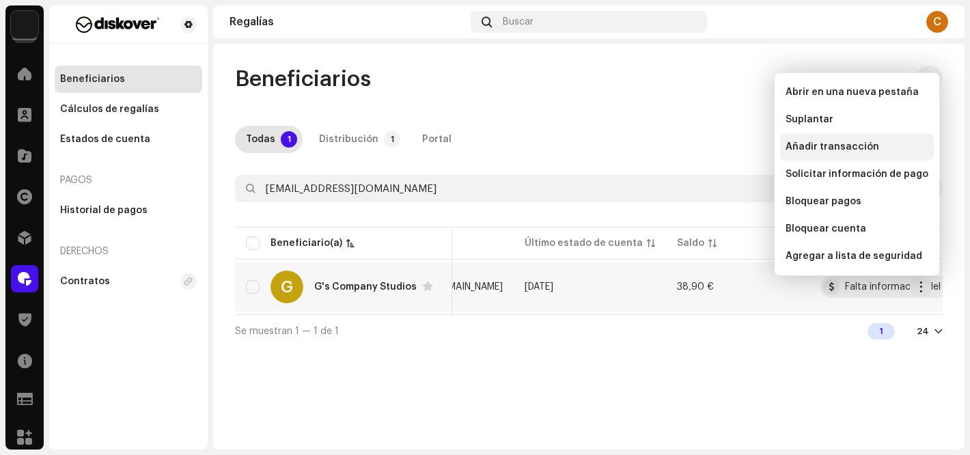
click at [838, 146] on span "Añadir transacción" at bounding box center [832, 146] width 94 height 11
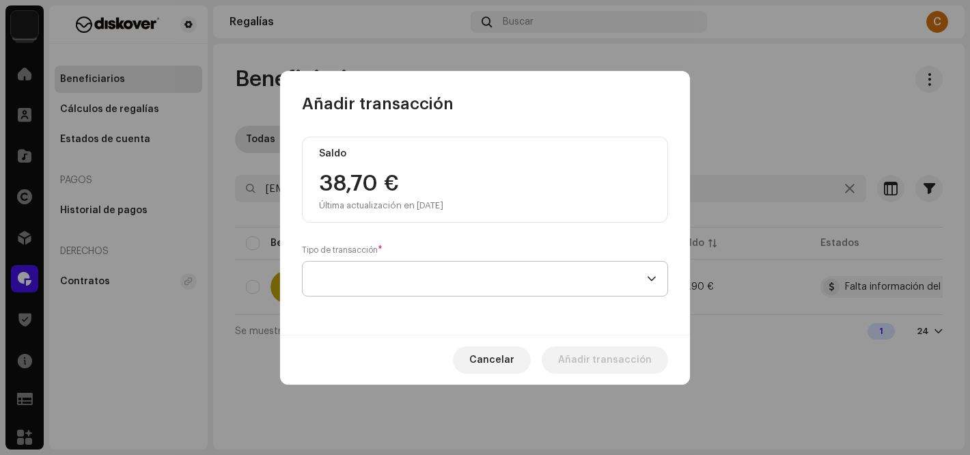
click at [369, 285] on span at bounding box center [479, 279] width 333 height 34
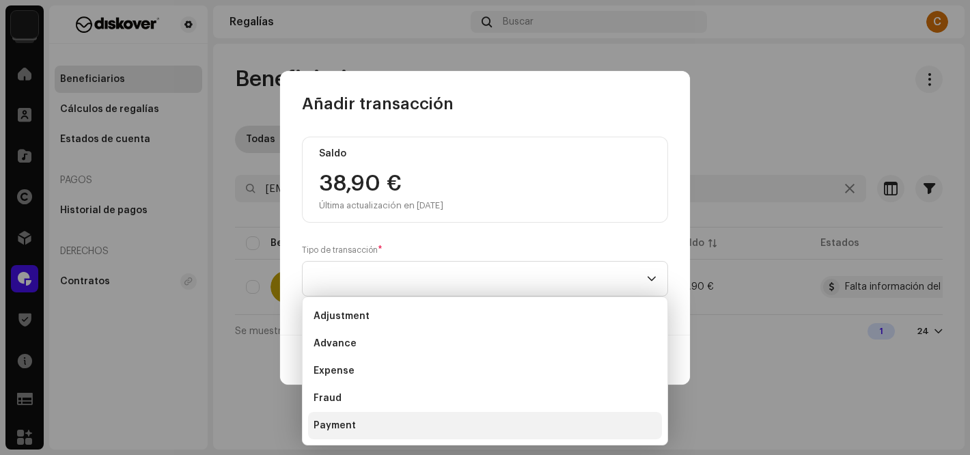
click at [344, 425] on span "Payment" at bounding box center [334, 426] width 42 height 14
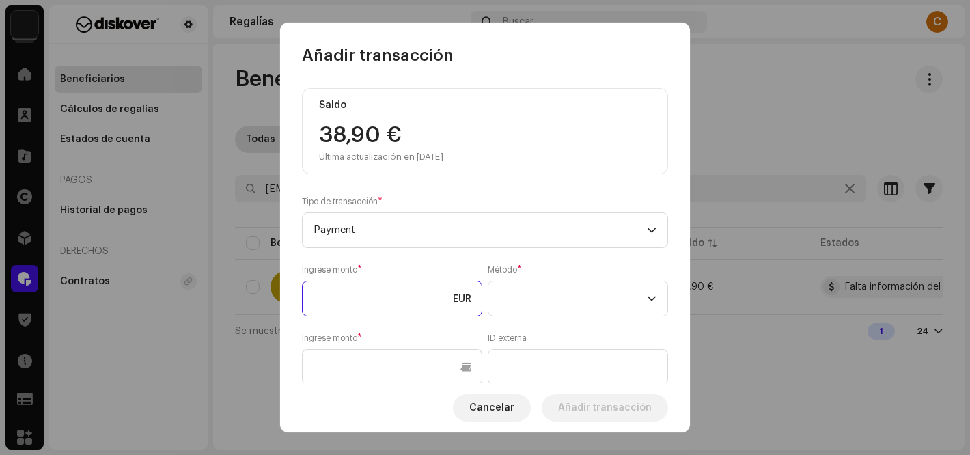
click at [371, 307] on input at bounding box center [392, 299] width 180 height 36
type input "38,90"
click at [505, 287] on span at bounding box center [573, 298] width 148 height 34
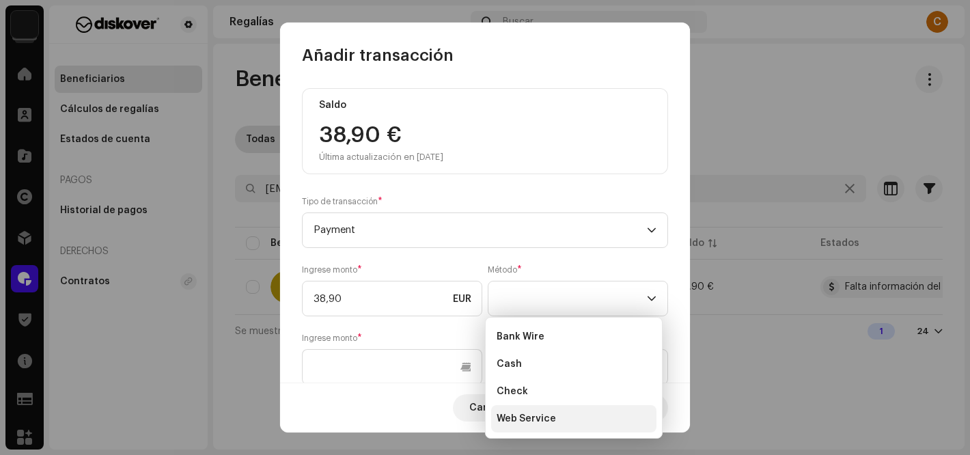
click at [523, 422] on span "Web Service" at bounding box center [525, 419] width 59 height 14
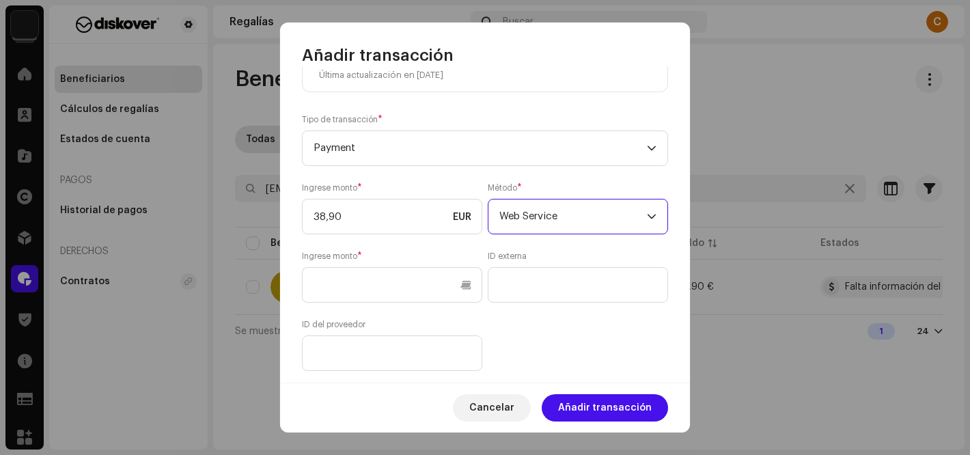
scroll to position [200, 0]
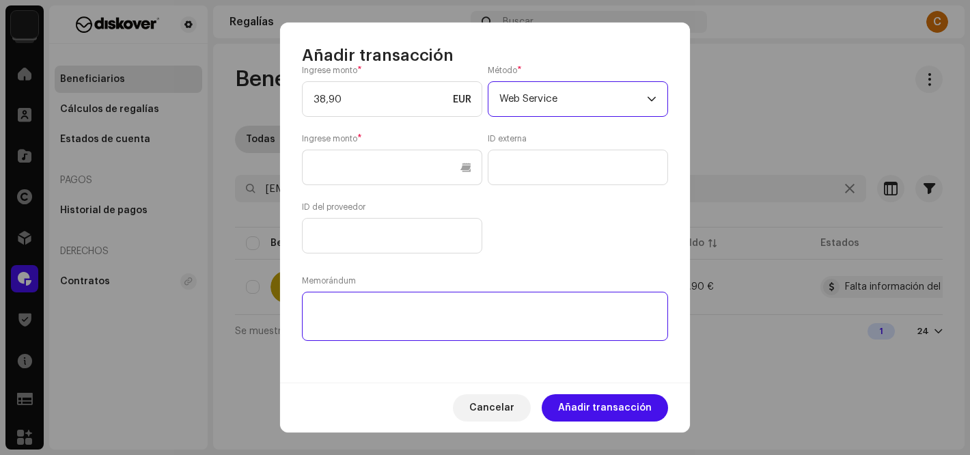
click at [371, 311] on textarea at bounding box center [485, 316] width 366 height 49
paste textarea "PAGADO via: PAYPAL I Cuenta de abono:"
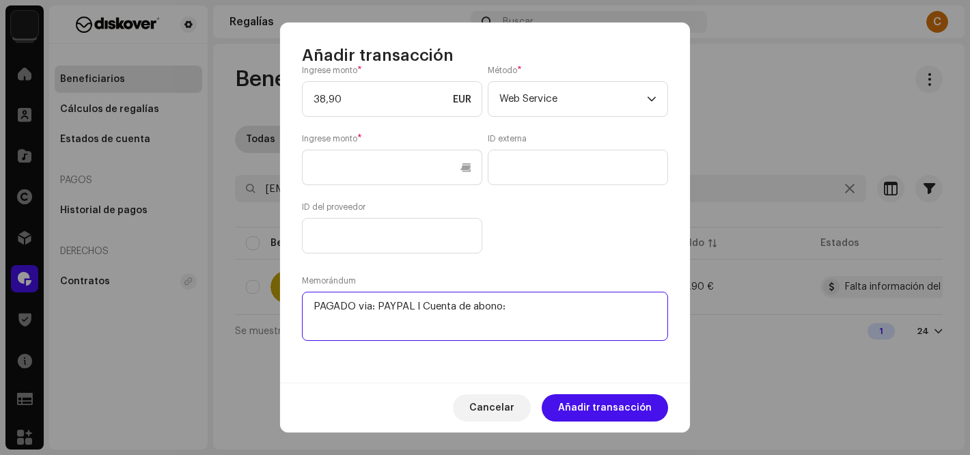
paste textarea "[EMAIL_ADDRESS][DOMAIN_NAME]"
type textarea "PAGADO via: PAYPAL I Cuenta de abono: [EMAIL_ADDRESS][DOMAIN_NAME]"
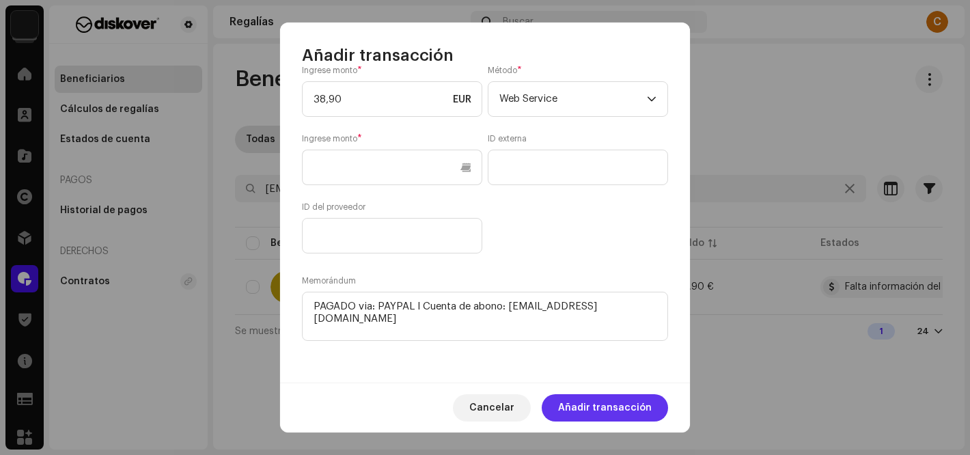
click at [604, 410] on span "Añadir transacción" at bounding box center [605, 407] width 94 height 27
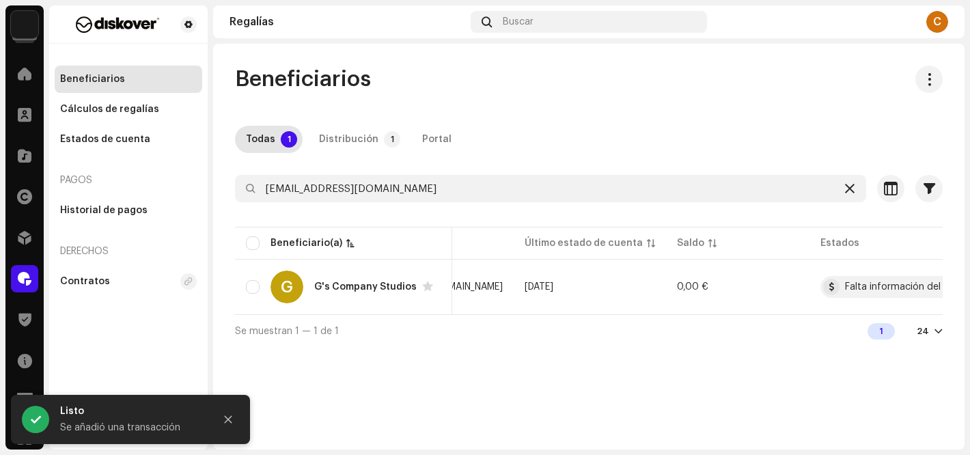
click at [848, 186] on icon at bounding box center [850, 188] width 10 height 11
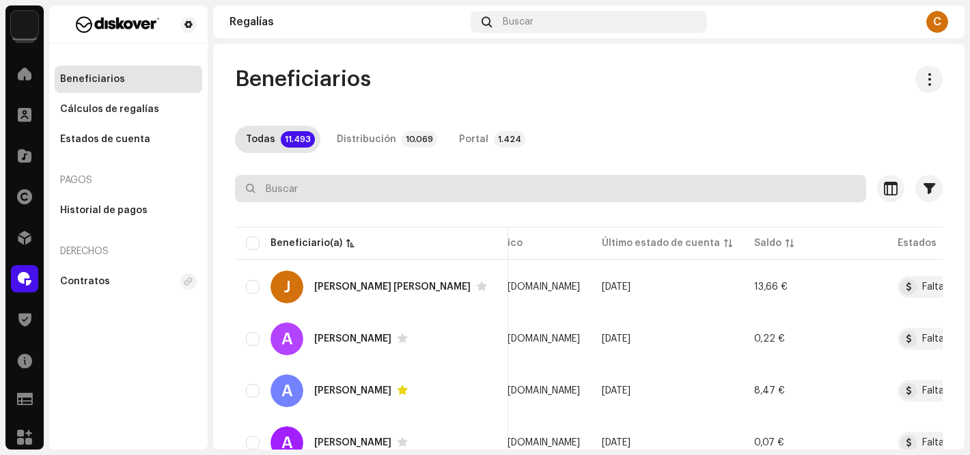
click at [322, 192] on input "text" at bounding box center [550, 188] width 631 height 27
paste input "[EMAIL_ADDRESS][DOMAIN_NAME]"
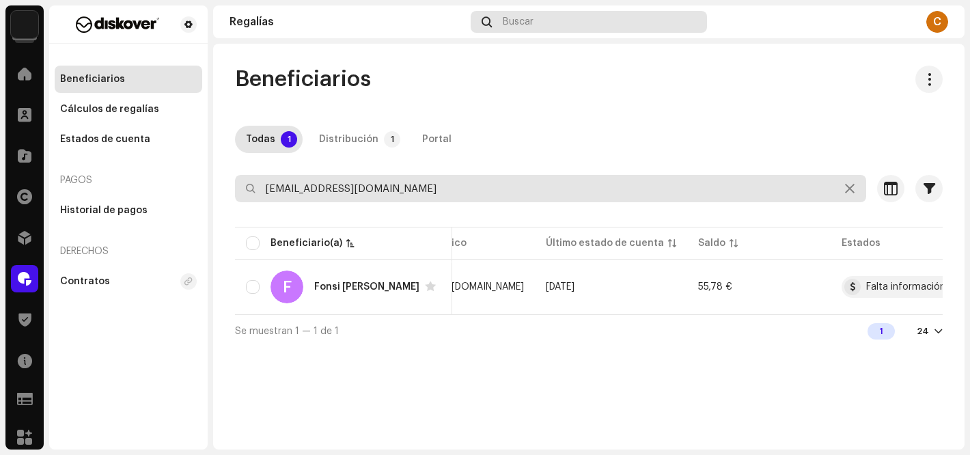
type input "[EMAIL_ADDRESS][DOMAIN_NAME]"
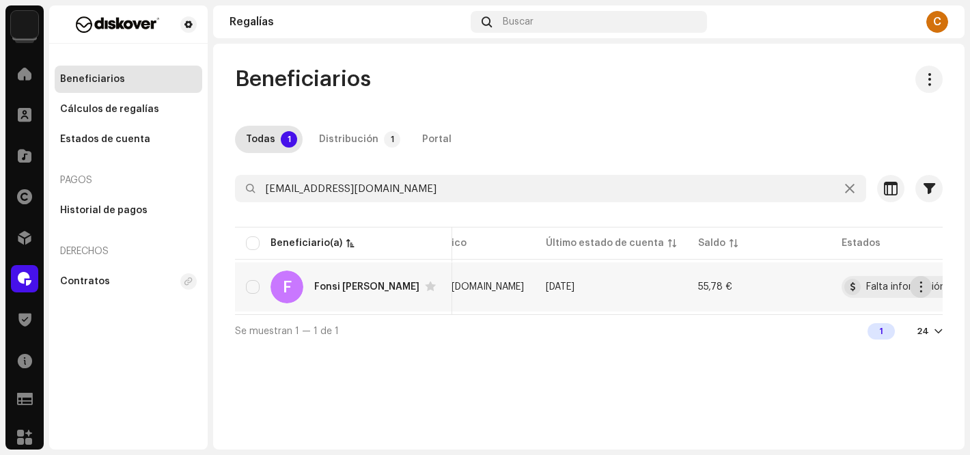
click at [918, 286] on span "button" at bounding box center [921, 286] width 10 height 11
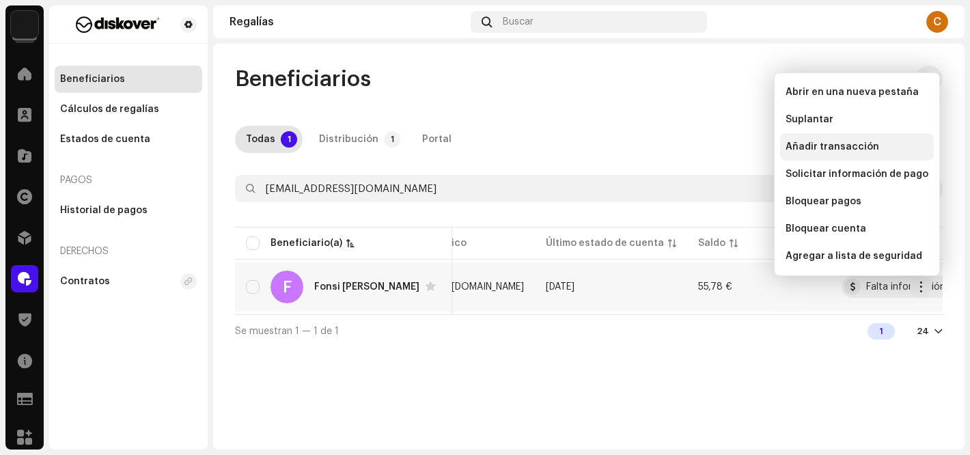
click at [819, 147] on span "Añadir transacción" at bounding box center [832, 146] width 94 height 11
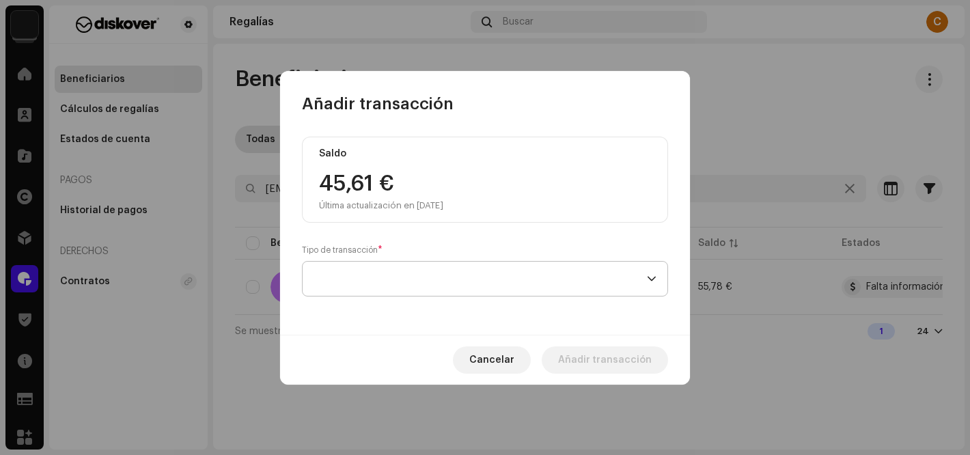
click at [352, 277] on span at bounding box center [479, 279] width 333 height 34
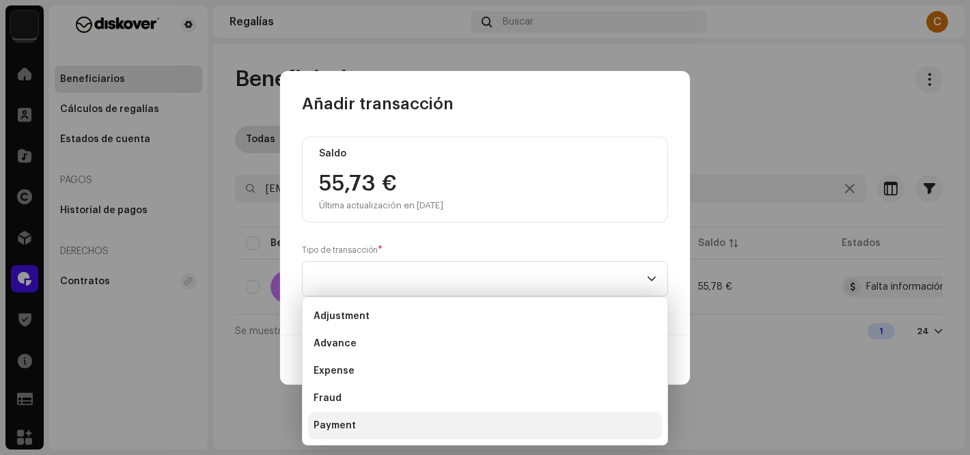
click at [352, 417] on li "Payment" at bounding box center [485, 425] width 354 height 27
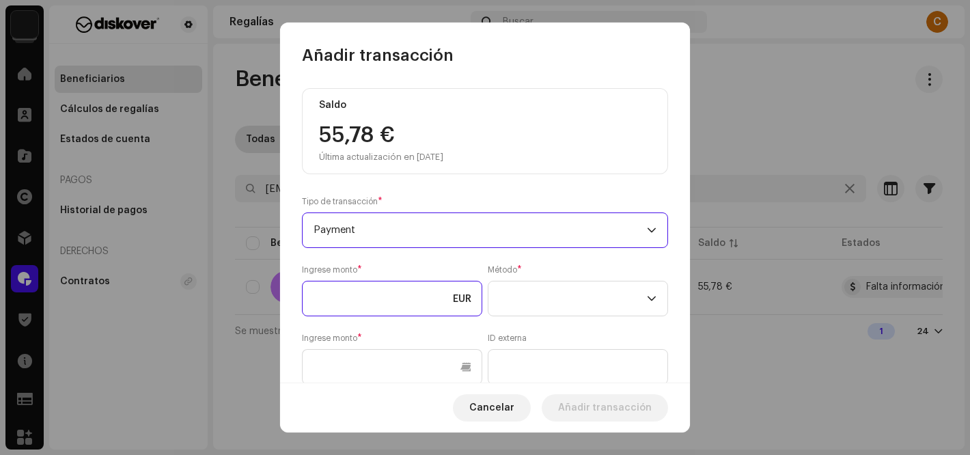
click at [363, 302] on input at bounding box center [392, 299] width 180 height 36
type input "55,78"
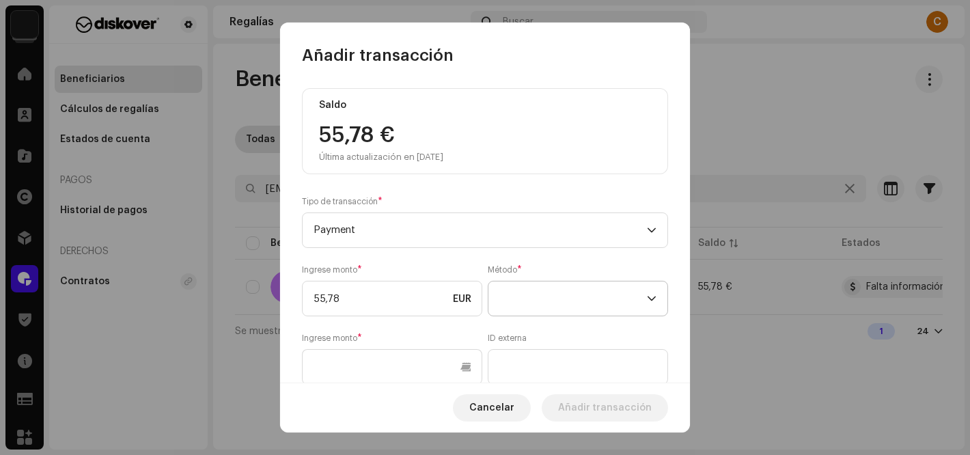
click at [533, 293] on span at bounding box center [573, 298] width 148 height 34
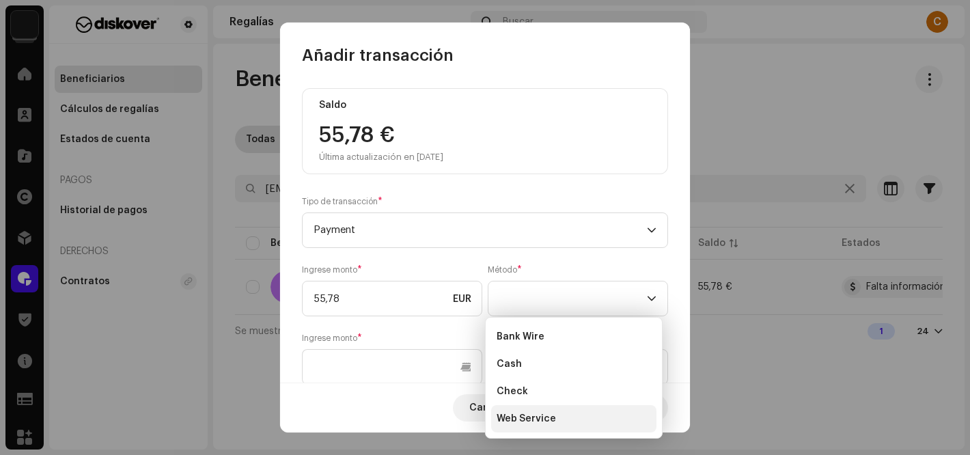
click at [545, 415] on span "Web Service" at bounding box center [525, 419] width 59 height 14
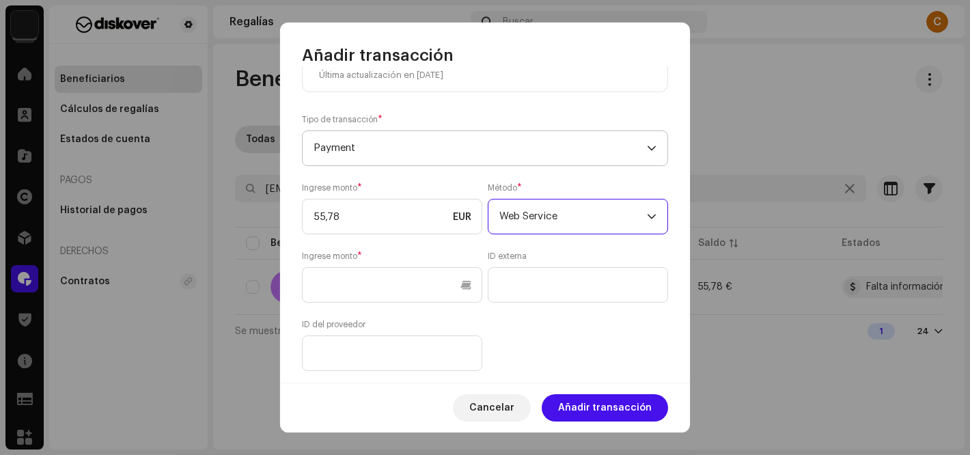
scroll to position [200, 0]
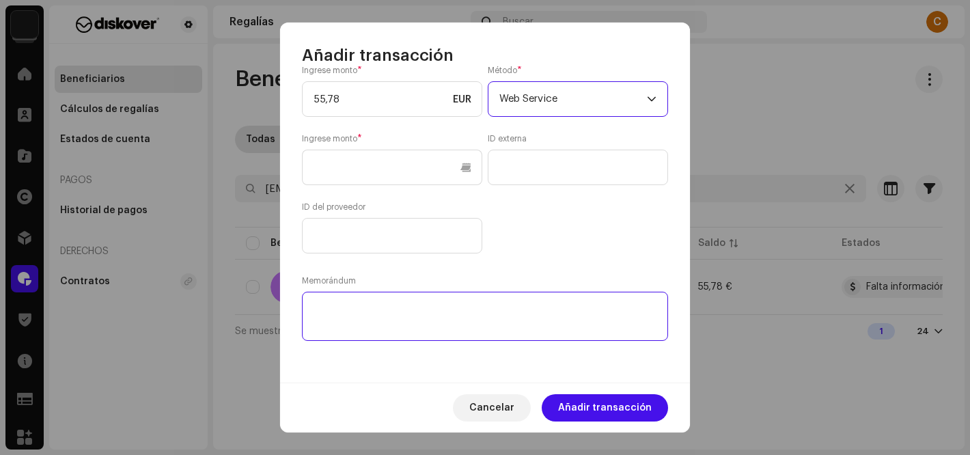
click at [378, 325] on textarea at bounding box center [485, 316] width 366 height 49
paste textarea "PAGADO via: PAYPAL I Cuenta de abono:"
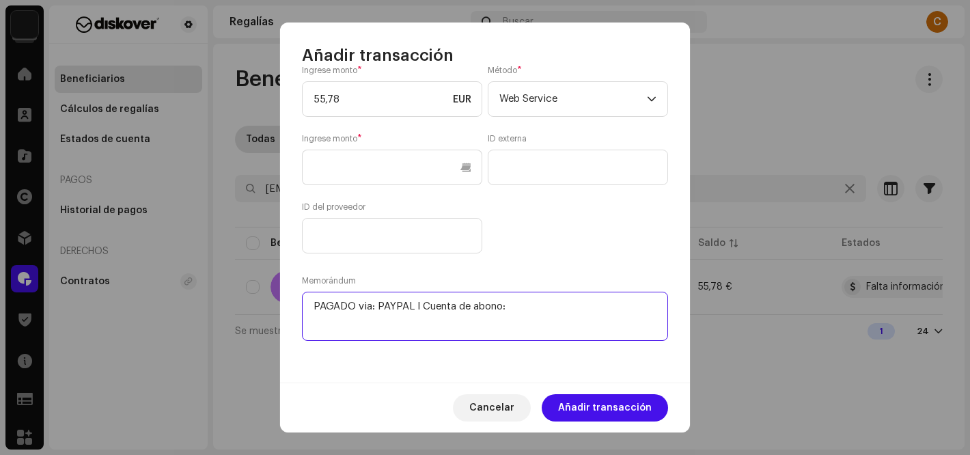
paste textarea "[EMAIL_ADDRESS][DOMAIN_NAME]"
type textarea "PAGADO via: PAYPAL I Cuenta de abono: [EMAIL_ADDRESS][DOMAIN_NAME]"
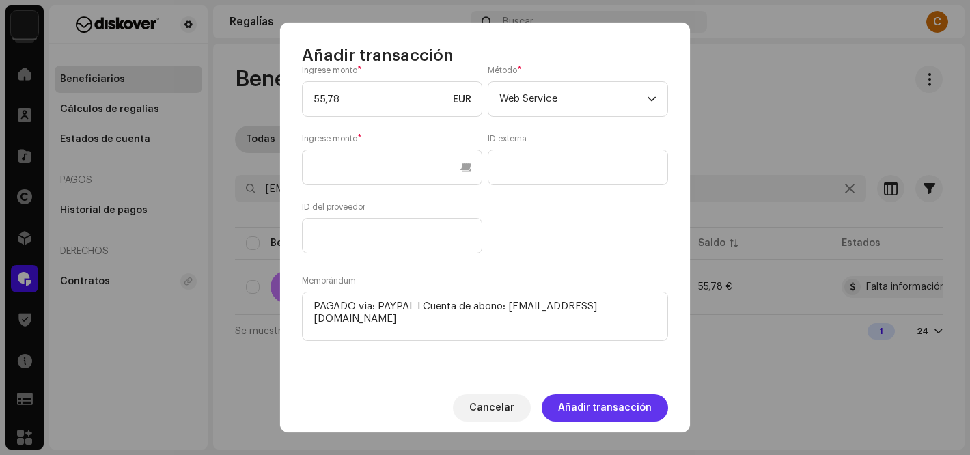
click at [595, 404] on span "Añadir transacción" at bounding box center [605, 407] width 94 height 27
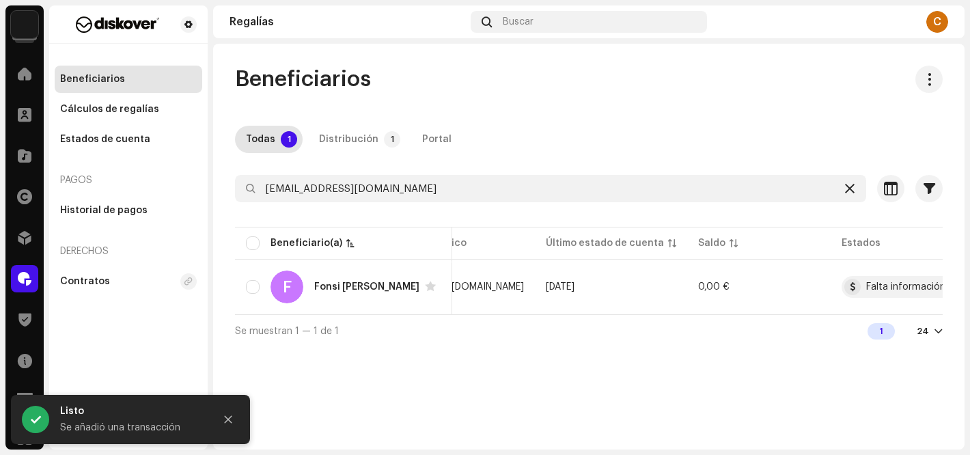
click at [849, 186] on icon at bounding box center [850, 188] width 10 height 11
